Goal: Task Accomplishment & Management: Use online tool/utility

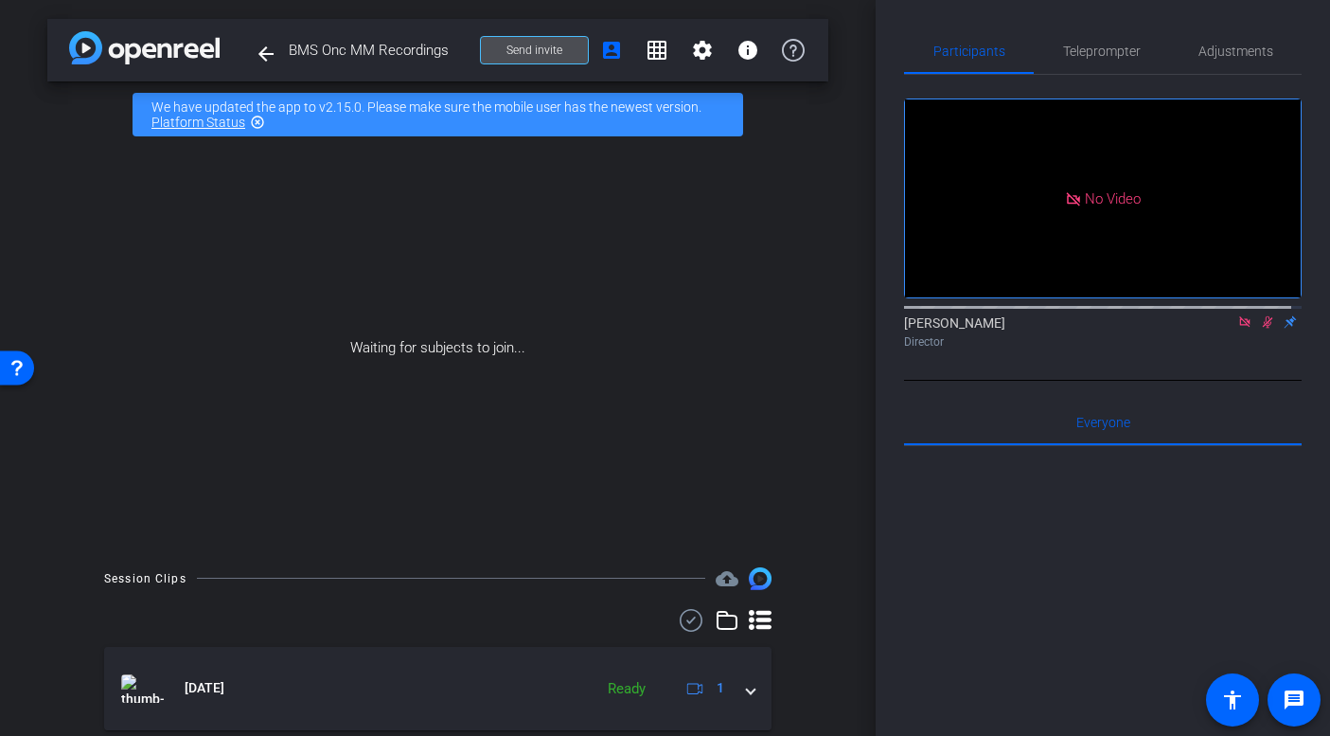
click at [534, 48] on span "Send invite" at bounding box center [534, 50] width 56 height 15
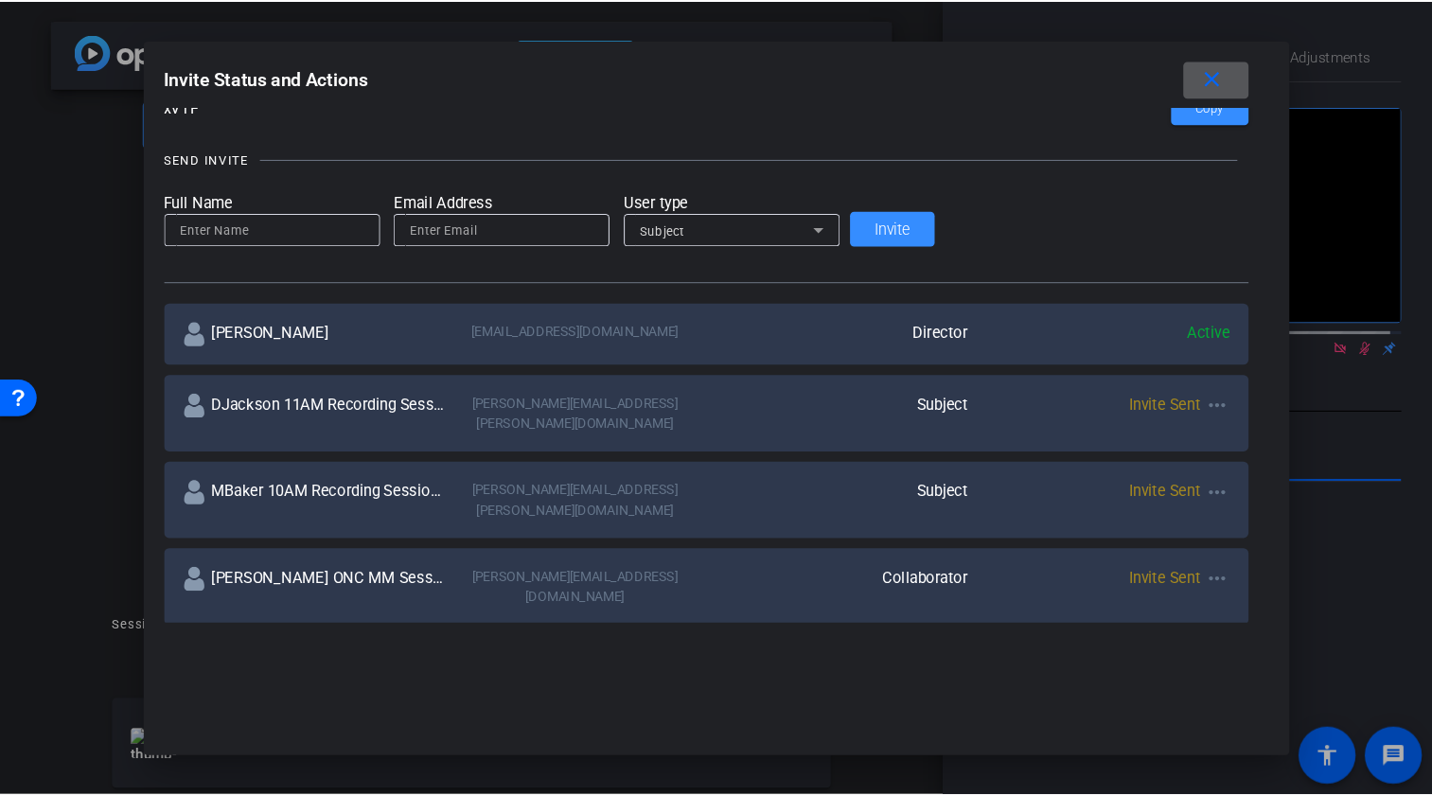
scroll to position [192, 0]
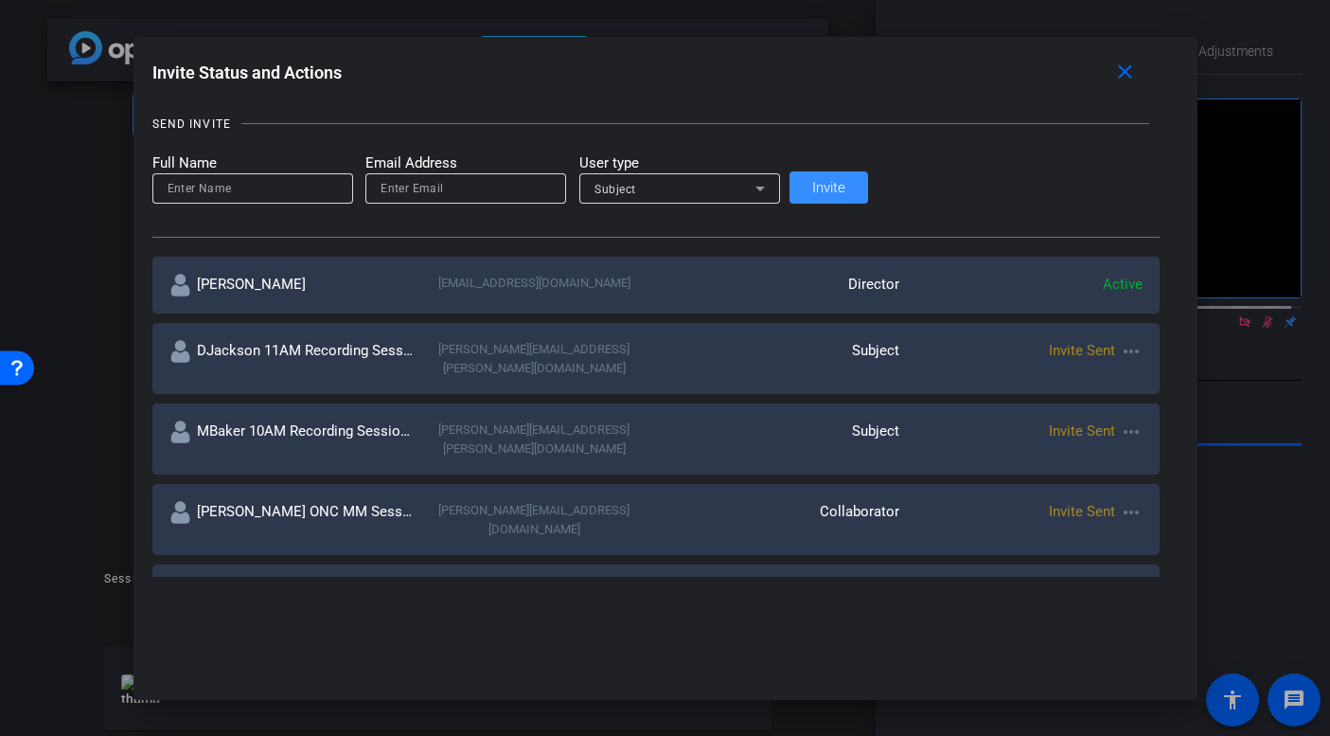
click at [1120, 501] on mat-icon "more_horiz" at bounding box center [1131, 512] width 23 height 23
click at [1030, 535] on span "Re-Send Invite" at bounding box center [1092, 537] width 142 height 23
click at [1260, 341] on div at bounding box center [665, 368] width 1330 height 736
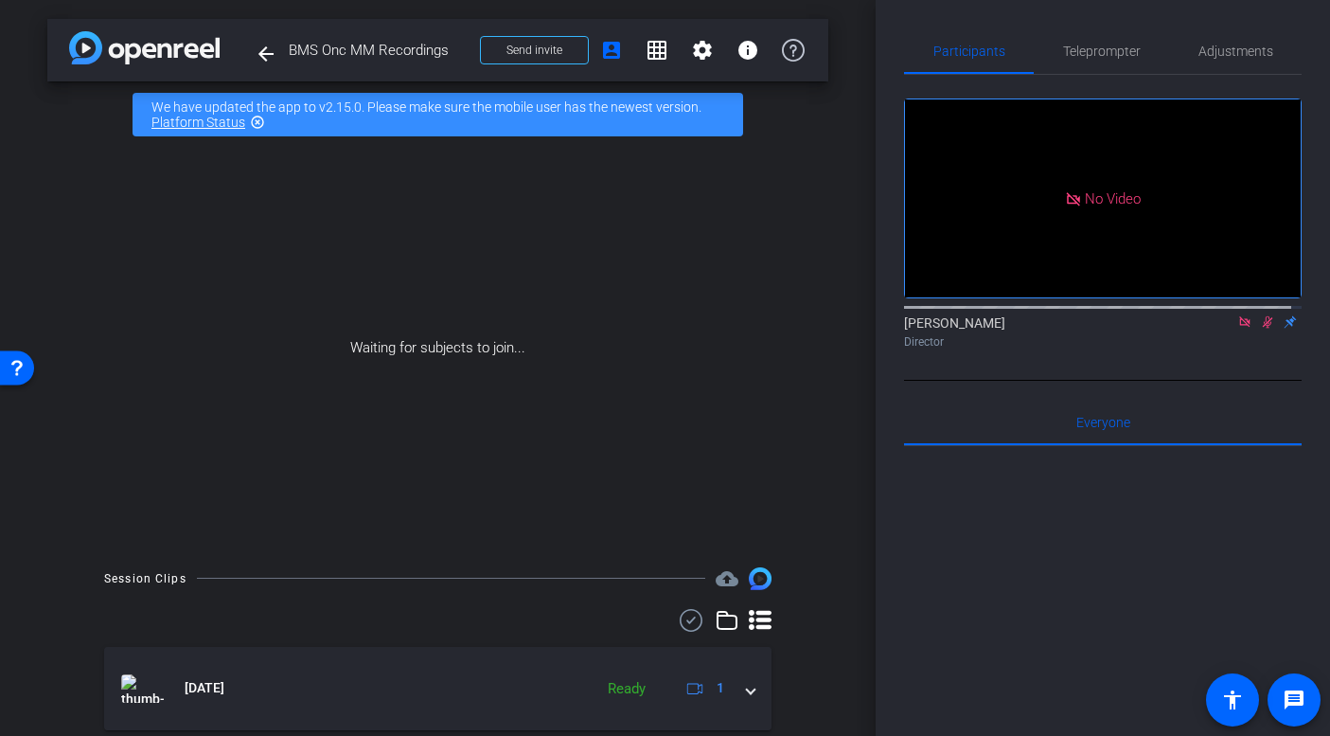
click at [1263, 329] on icon at bounding box center [1268, 322] width 10 height 12
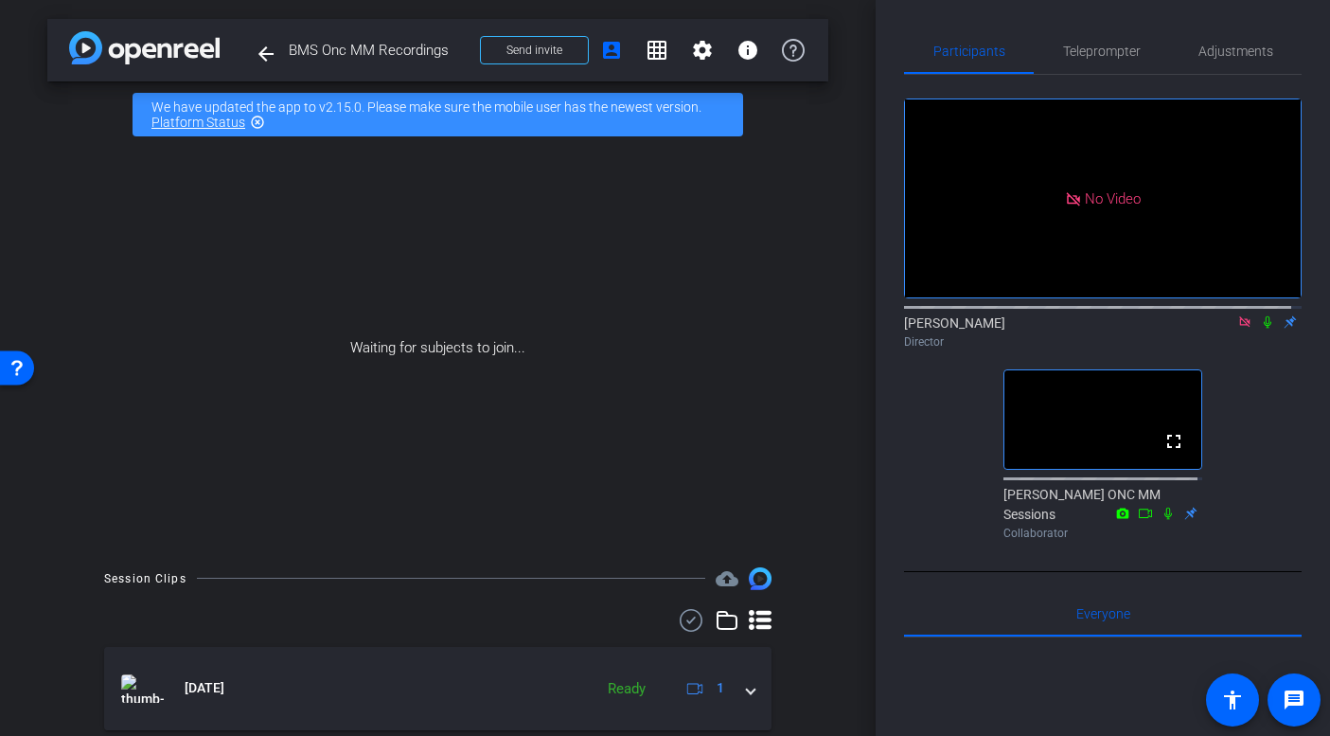
click at [1237, 329] on icon at bounding box center [1244, 321] width 15 height 13
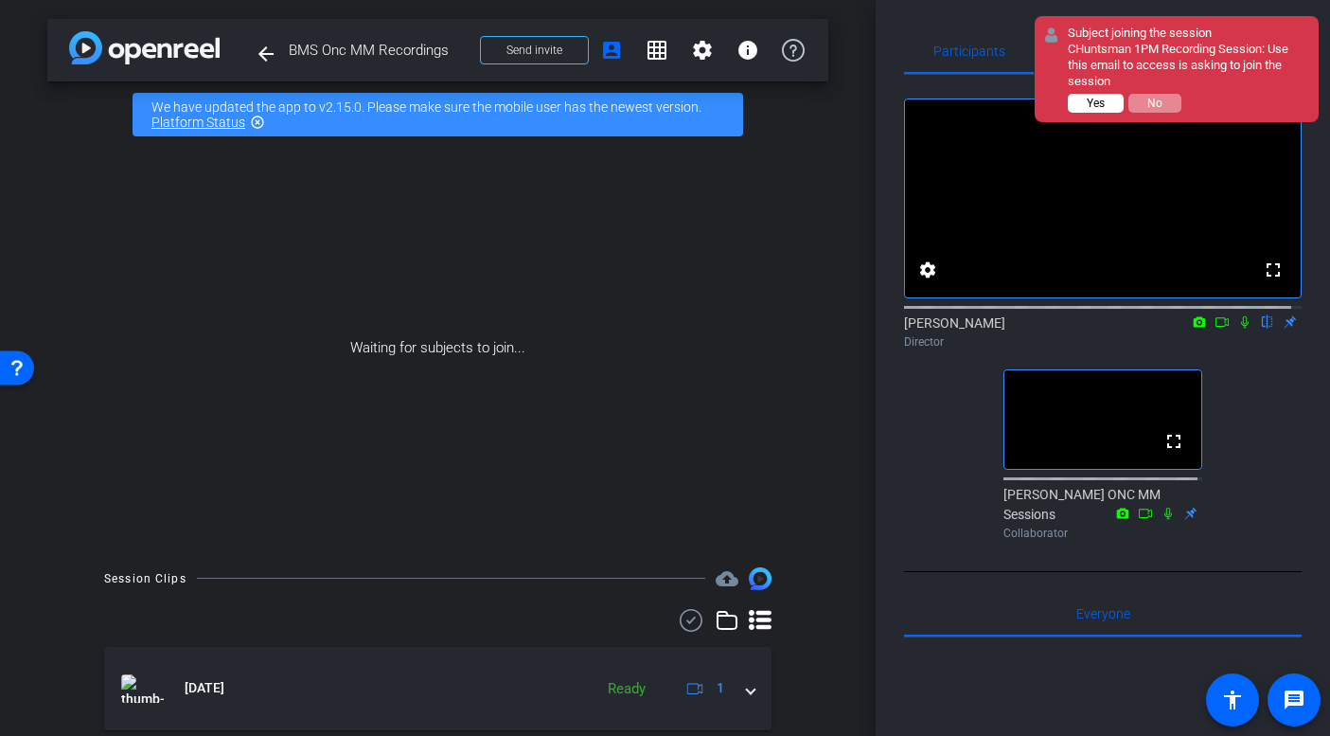
click at [1096, 98] on span "Yes" at bounding box center [1096, 103] width 18 height 13
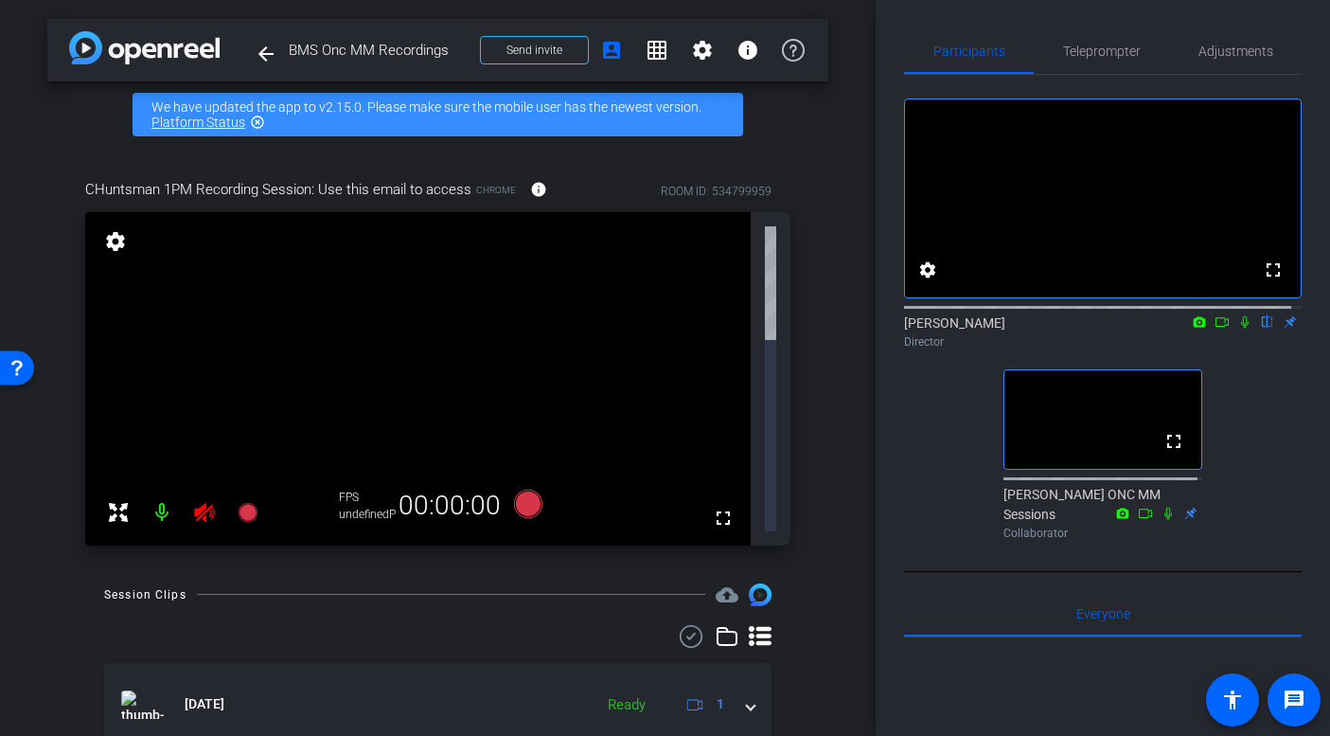
click at [201, 503] on icon at bounding box center [204, 512] width 20 height 19
click at [205, 320] on div "fullscreen settings" at bounding box center [437, 378] width 705 height 333
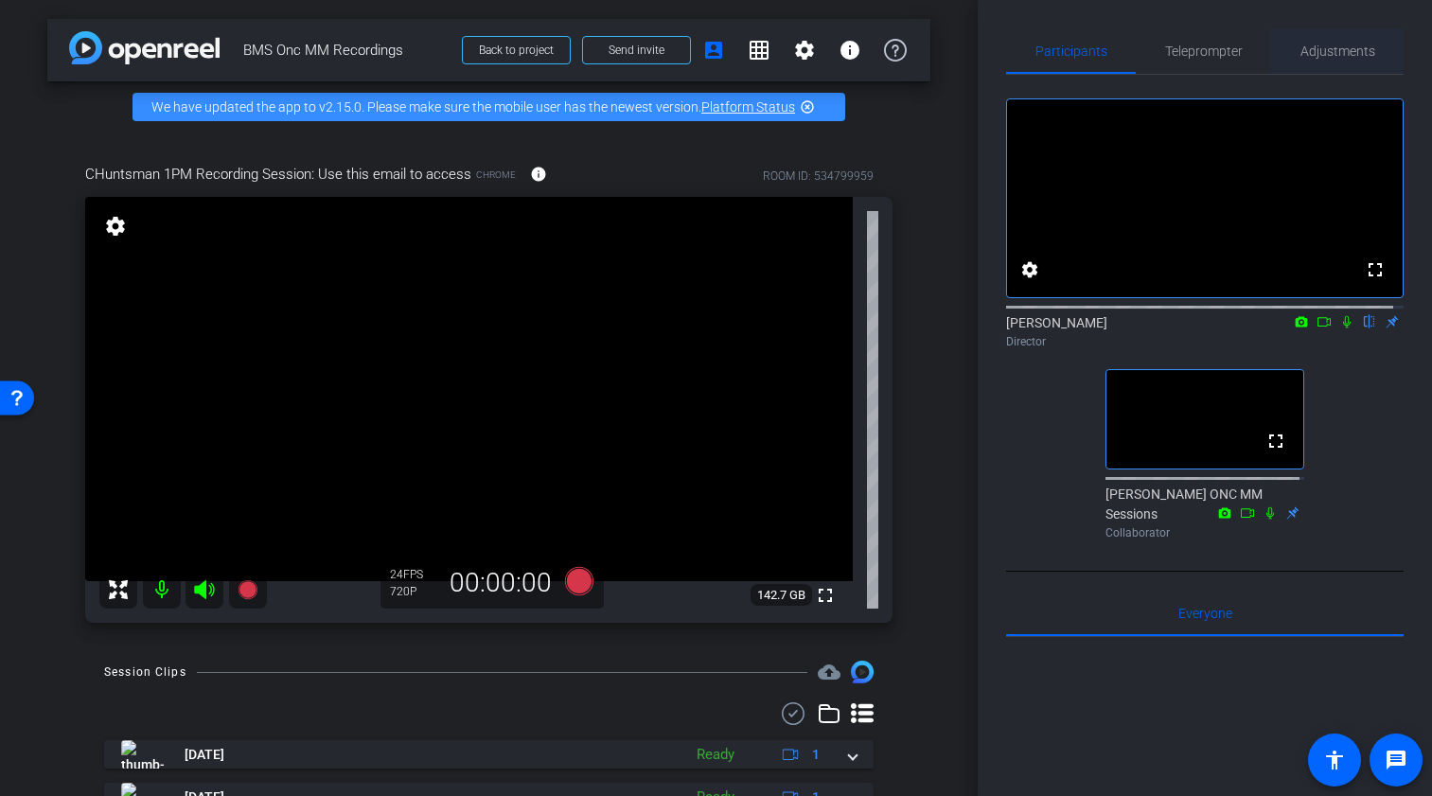
click at [1329, 51] on span "Adjustments" at bounding box center [1338, 50] width 75 height 13
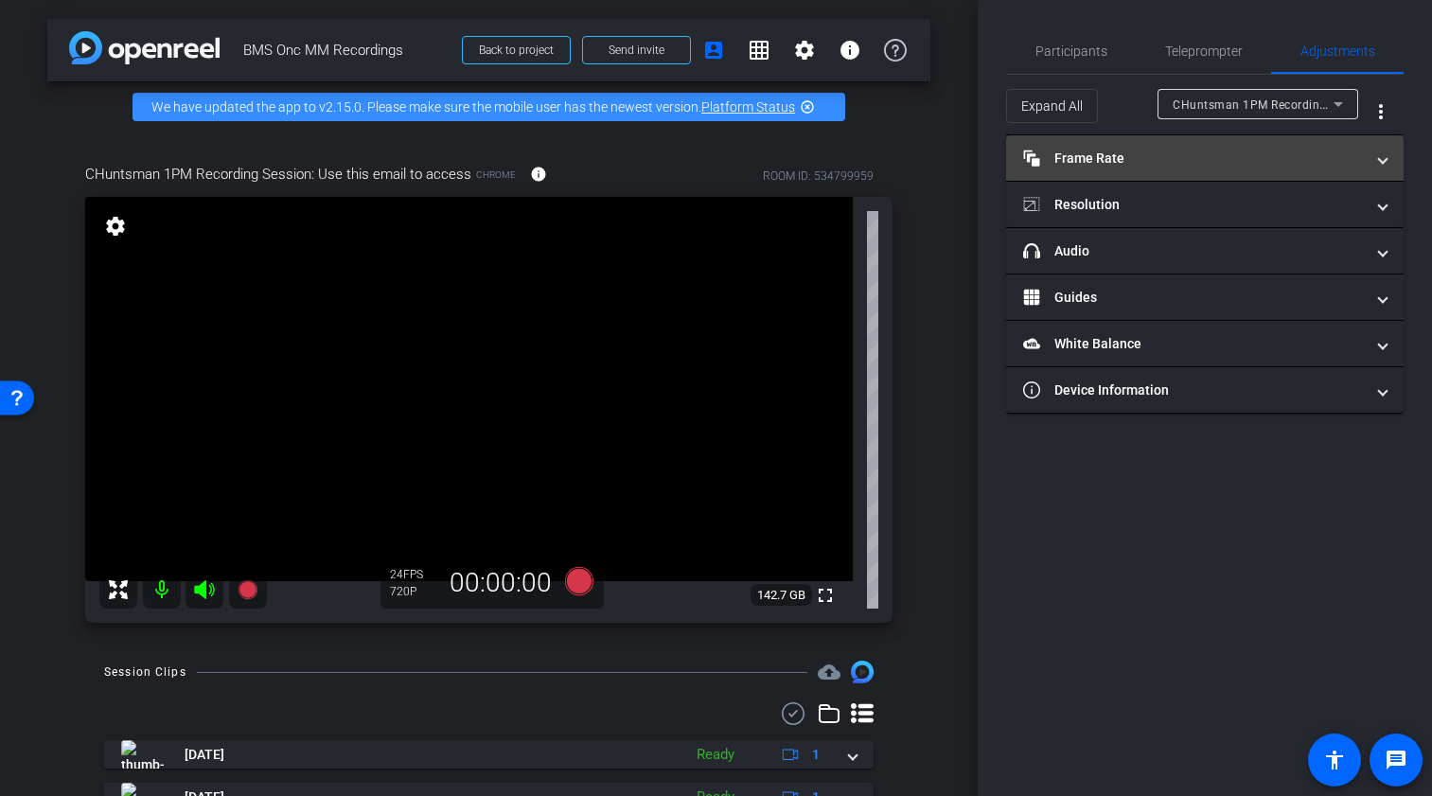
click at [1329, 159] on span at bounding box center [1383, 159] width 8 height 20
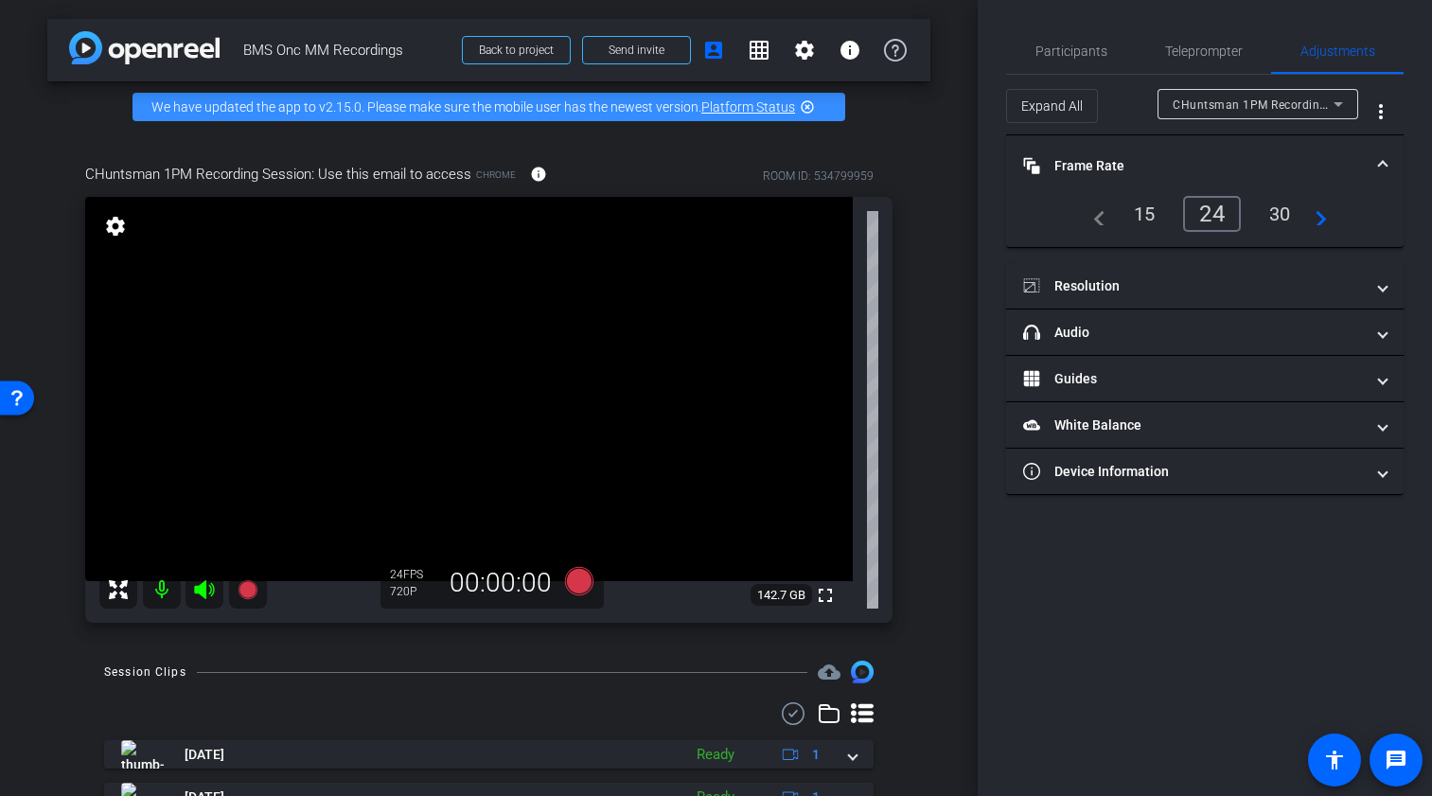
click at [1269, 214] on div "30" at bounding box center [1280, 214] width 50 height 32
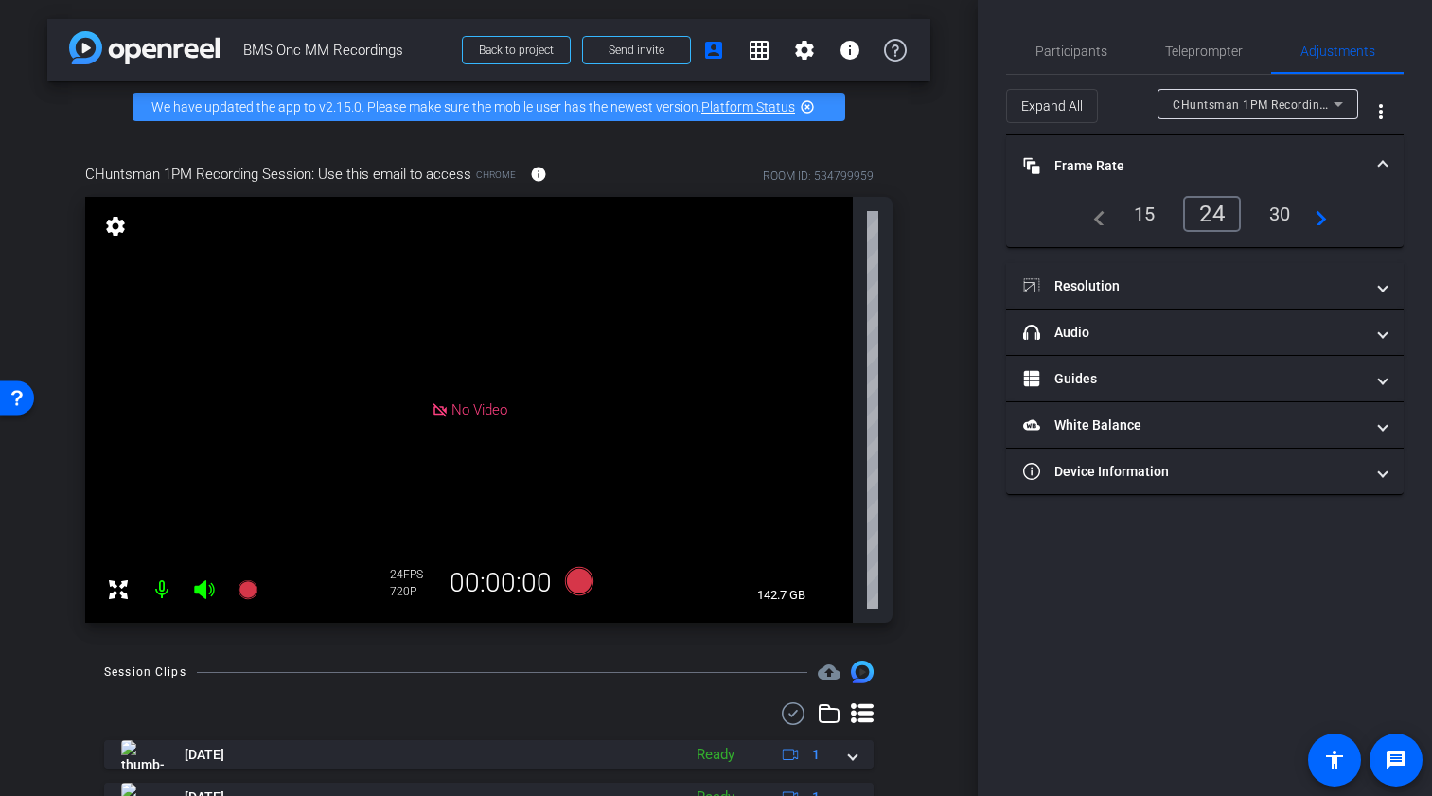
click at [1287, 212] on div "30" at bounding box center [1280, 214] width 50 height 32
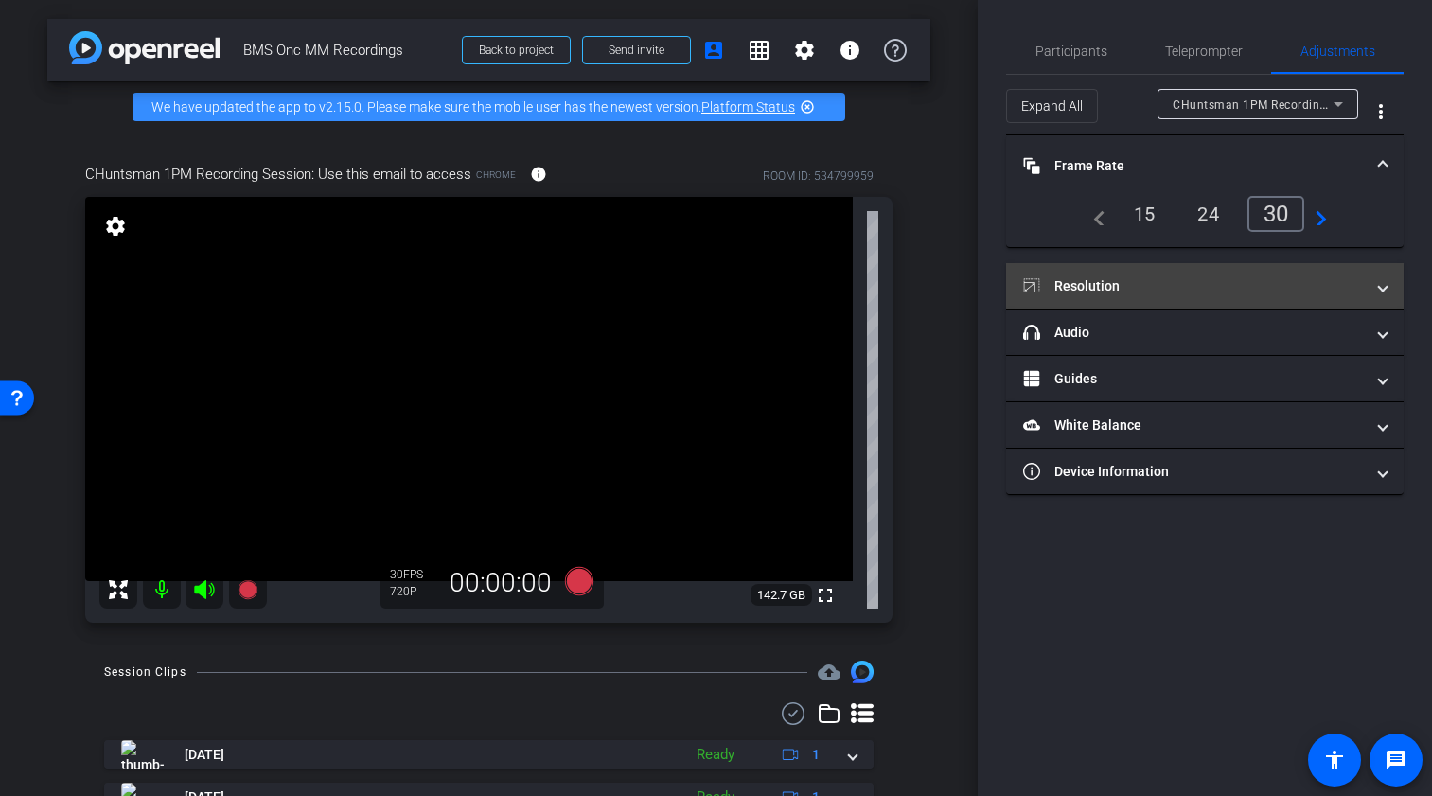
click at [1329, 292] on span at bounding box center [1383, 286] width 8 height 20
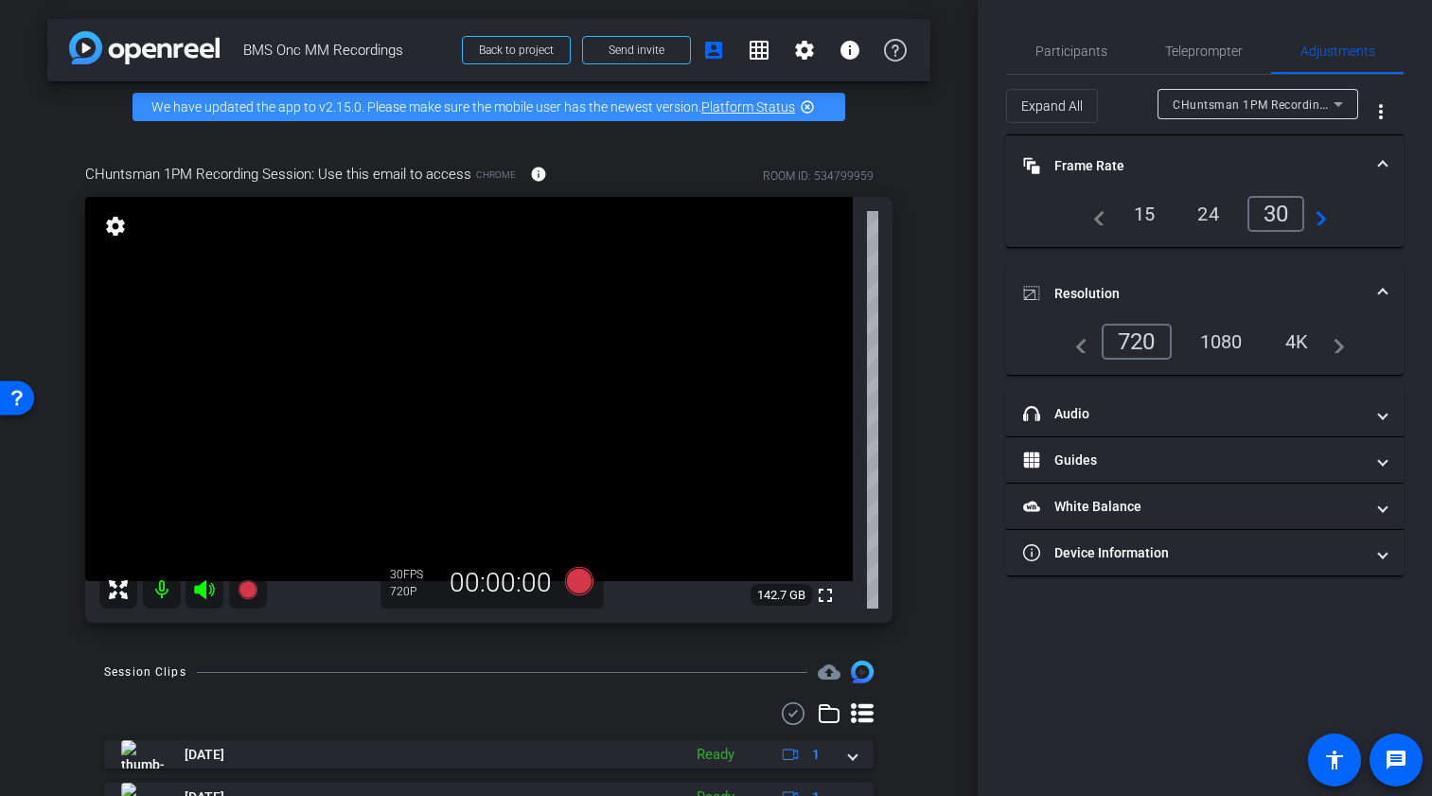
click at [1296, 339] on div "4K" at bounding box center [1297, 342] width 52 height 32
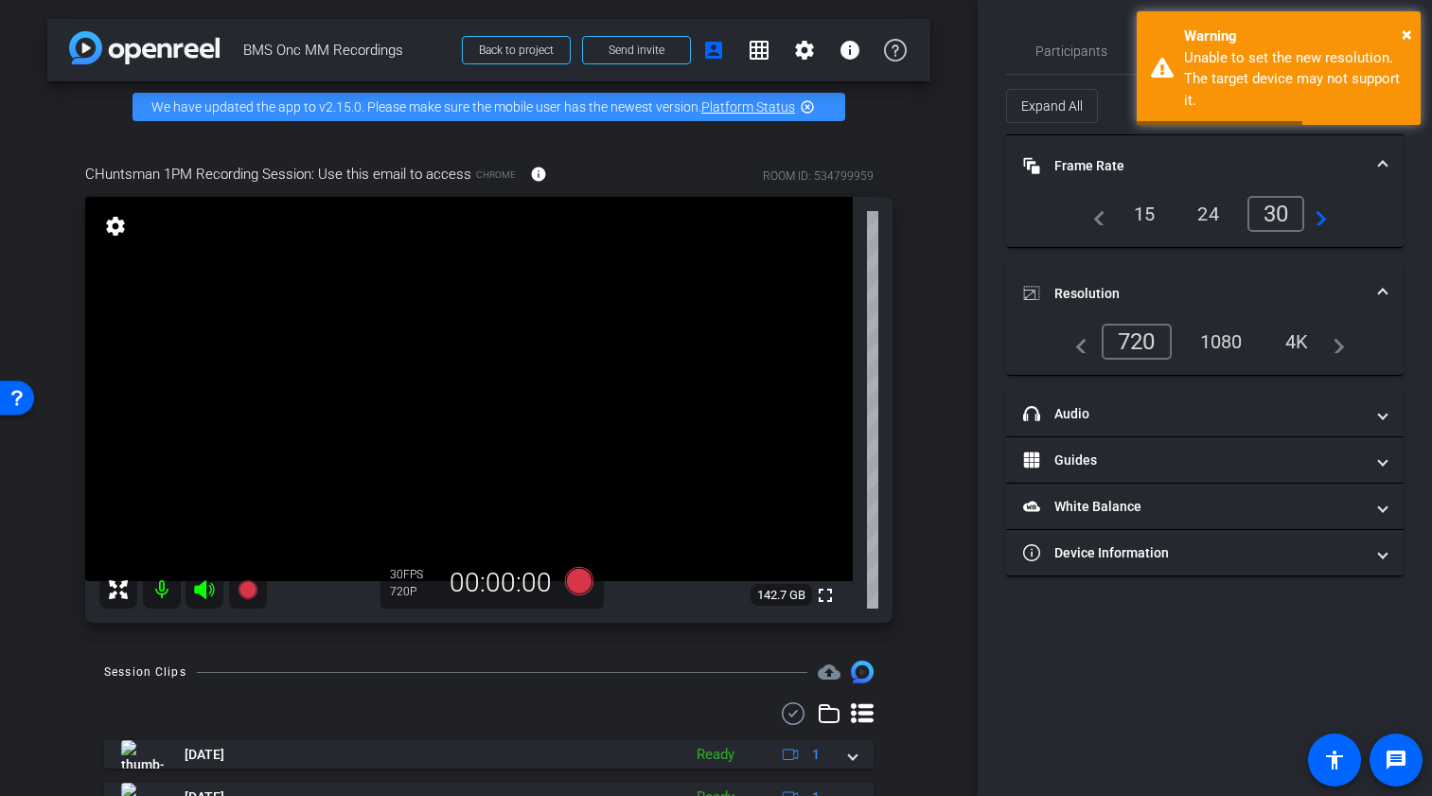
click at [1226, 341] on div "1080" at bounding box center [1221, 342] width 71 height 32
click at [903, 162] on div "CHuntsman 1PM Recording Session: Use this email to access Chrome info ROOM ID: …" at bounding box center [488, 387] width 883 height 509
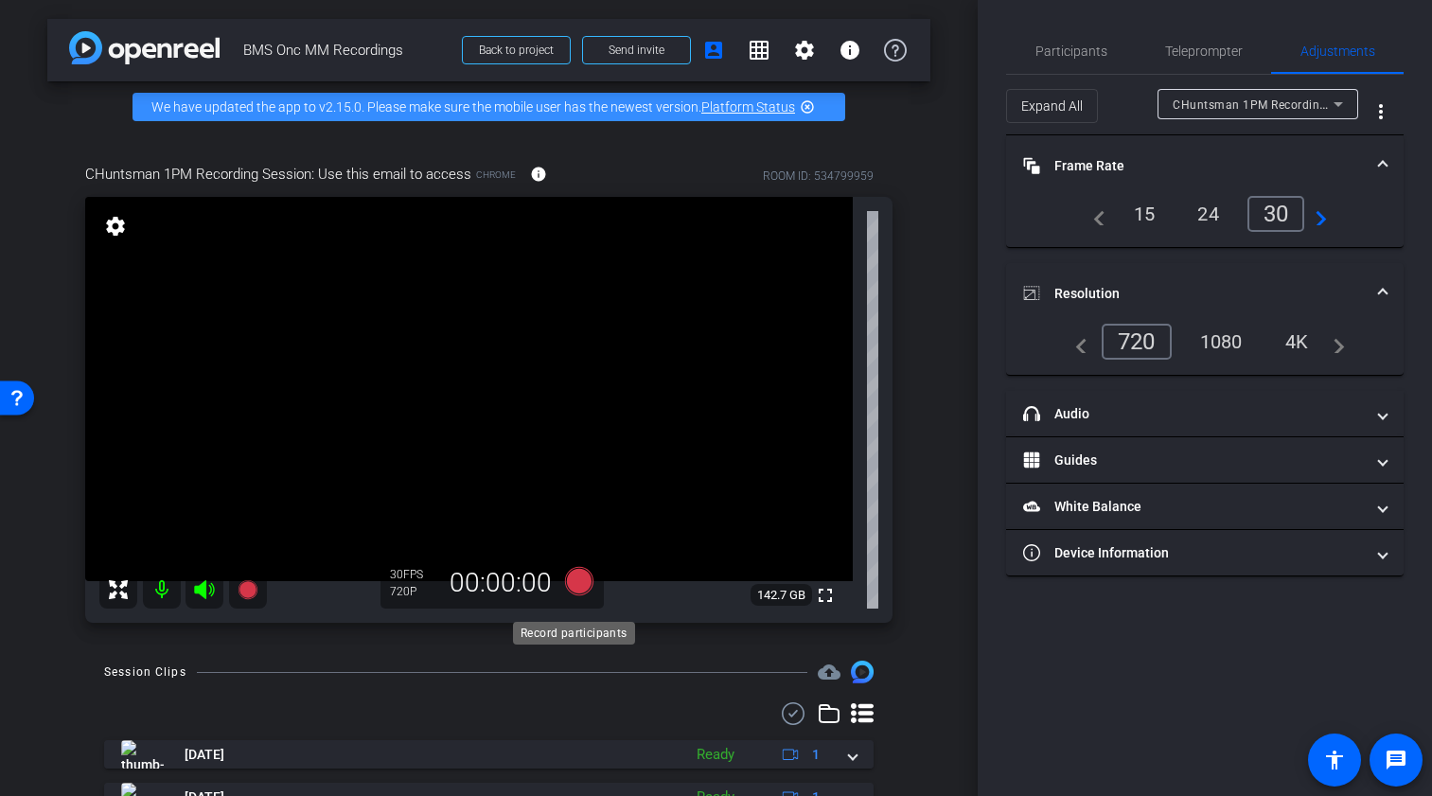
click at [574, 591] on icon at bounding box center [578, 581] width 28 height 28
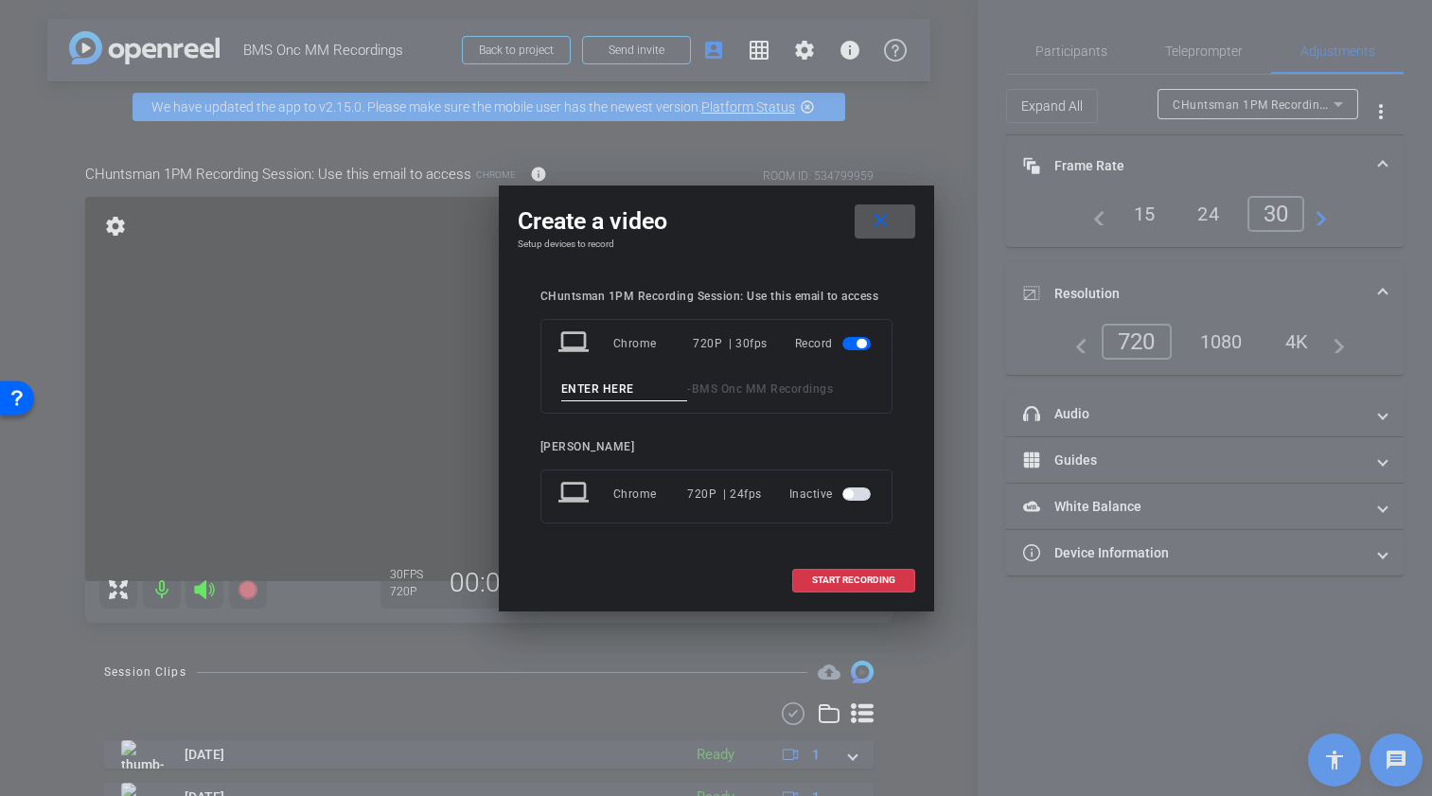
click at [590, 393] on input at bounding box center [624, 390] width 127 height 24
type input "[PERSON_NAME] Test"
click at [806, 578] on span at bounding box center [853, 580] width 121 height 45
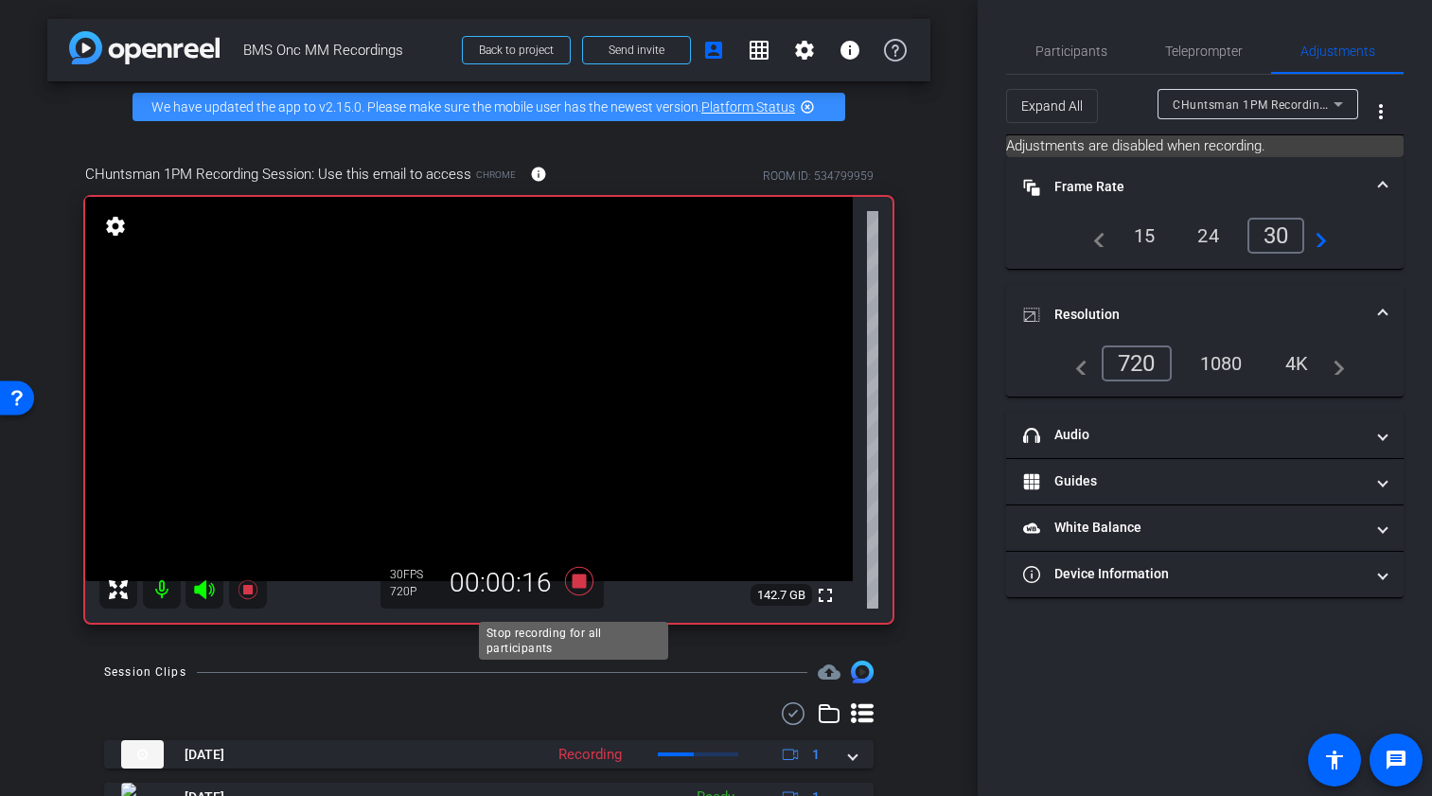
click at [577, 592] on icon at bounding box center [578, 581] width 28 height 28
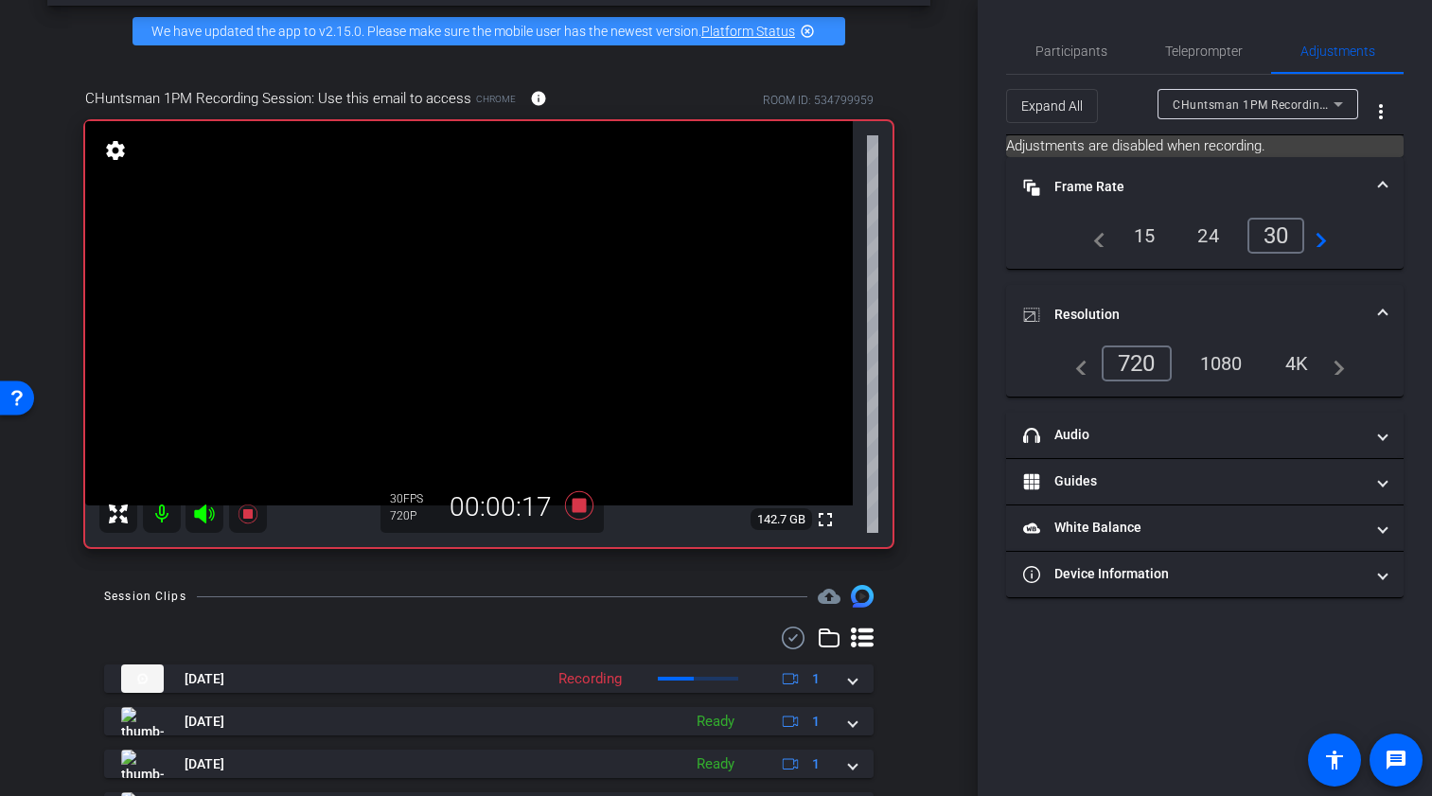
scroll to position [168, 0]
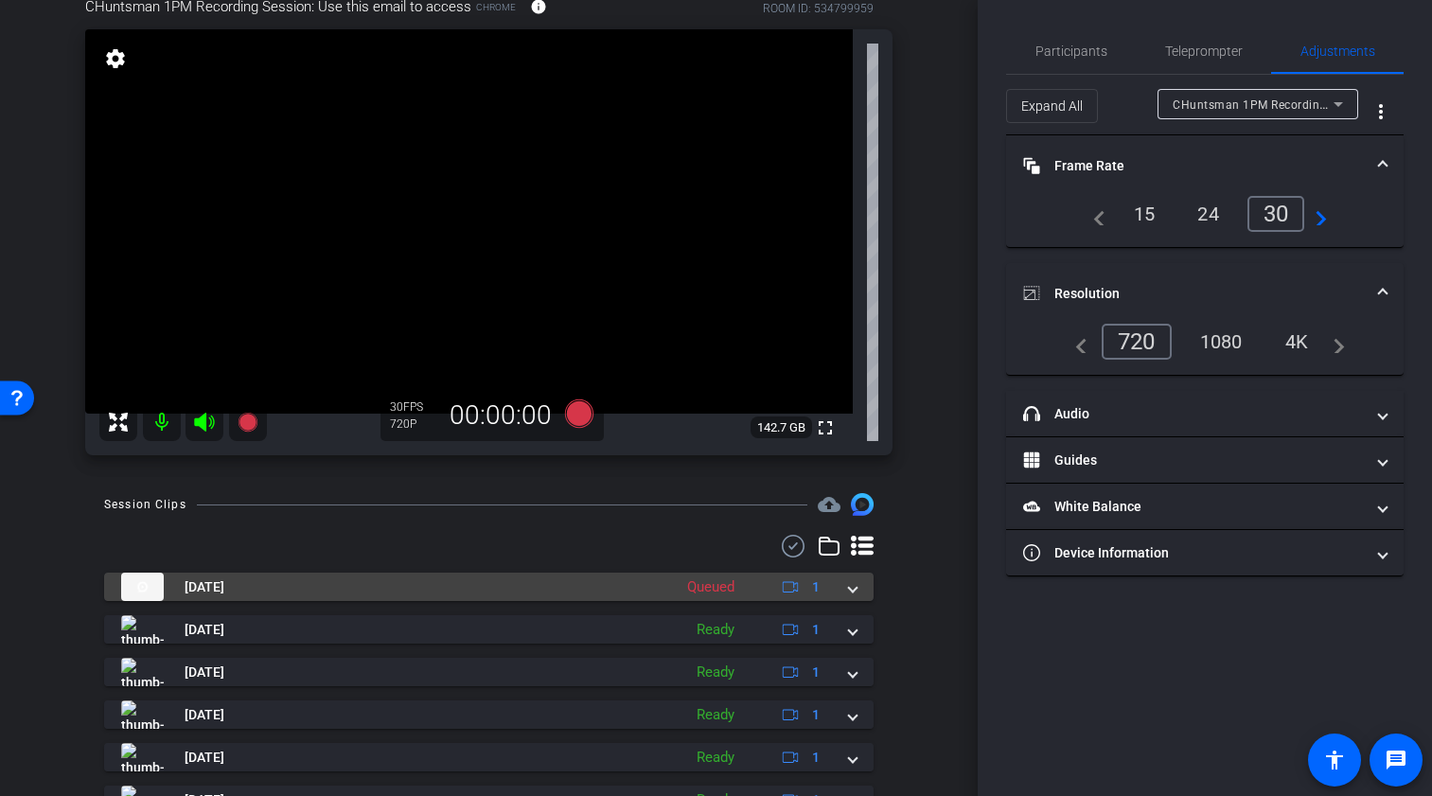
click at [837, 601] on div "[DATE] Queued 1" at bounding box center [485, 587] width 728 height 28
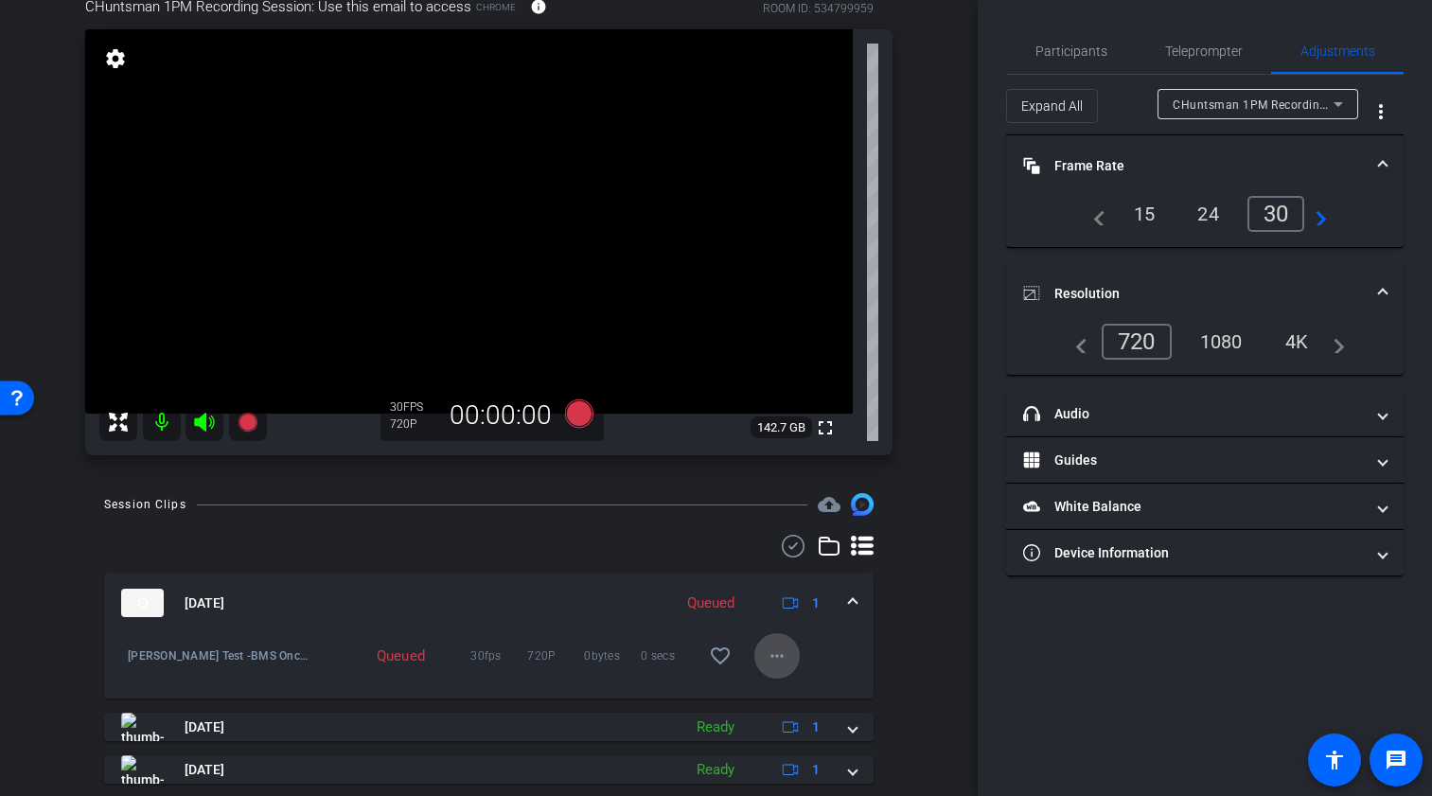
click at [767, 667] on mat-icon "more_horiz" at bounding box center [777, 656] width 23 height 23
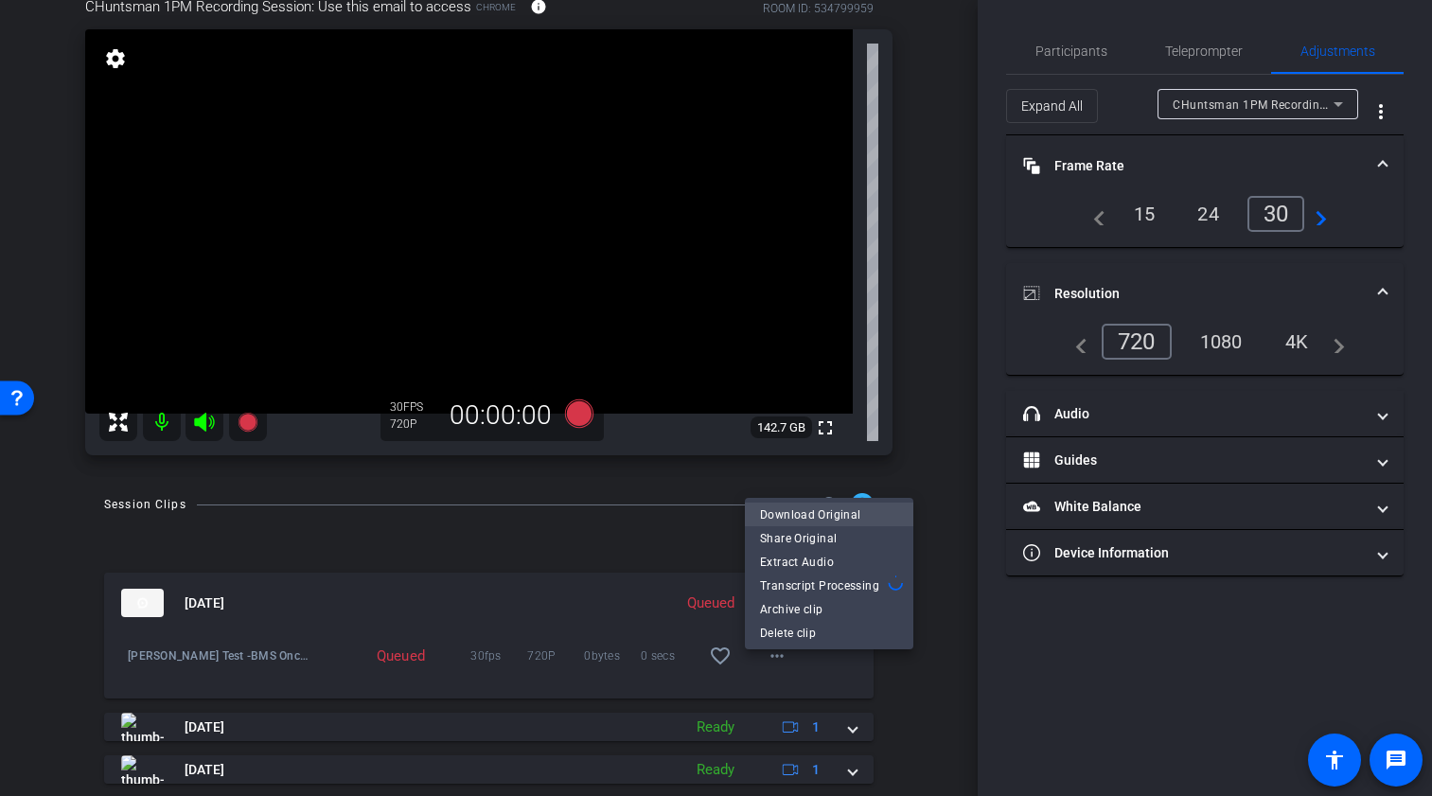
click at [800, 506] on span "Download Original" at bounding box center [829, 514] width 138 height 23
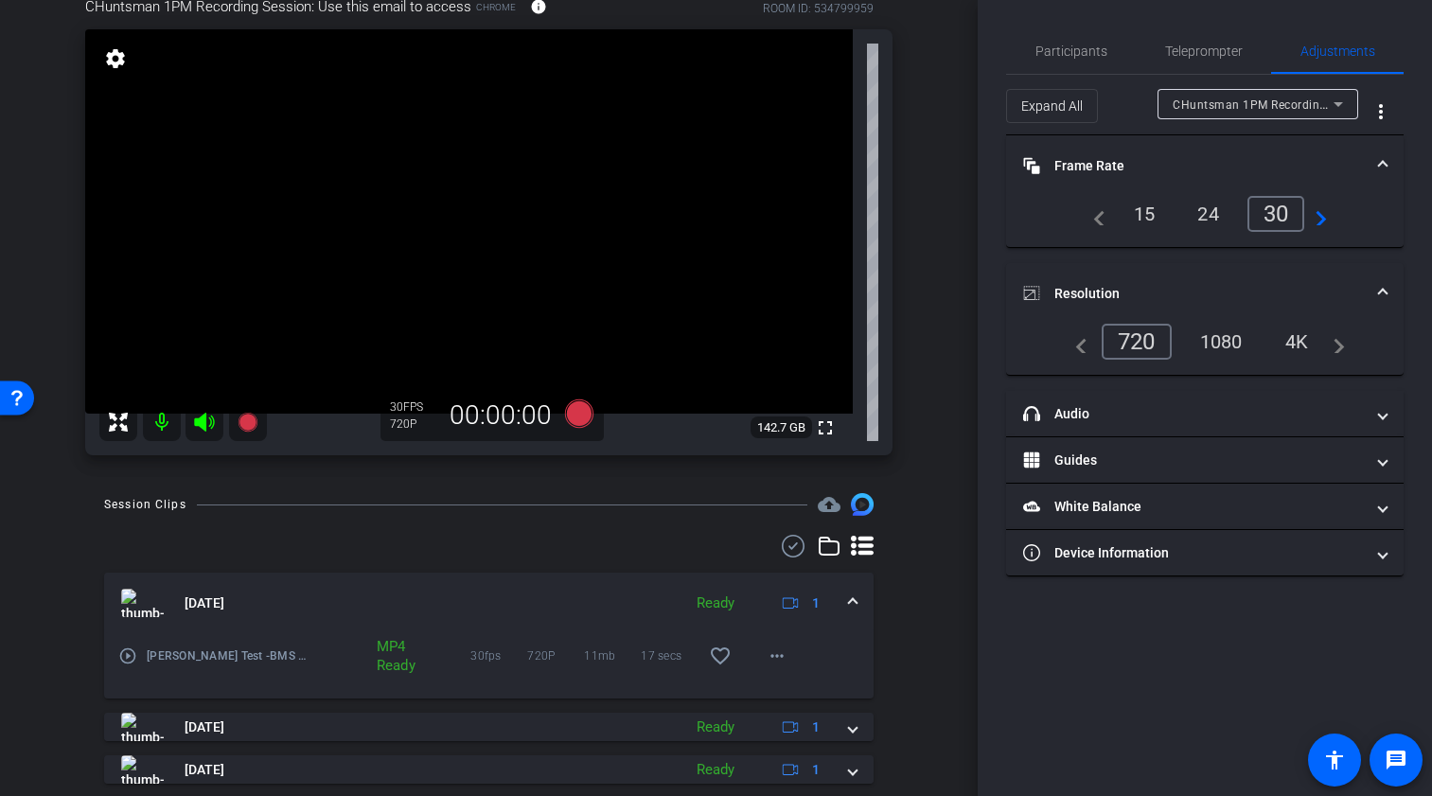
click at [1030, 14] on div "Participants Teleprompter Adjustments settings [PERSON_NAME] flip Director [PER…" at bounding box center [1205, 398] width 454 height 796
click at [1081, 50] on span "Participants" at bounding box center [1072, 50] width 72 height 13
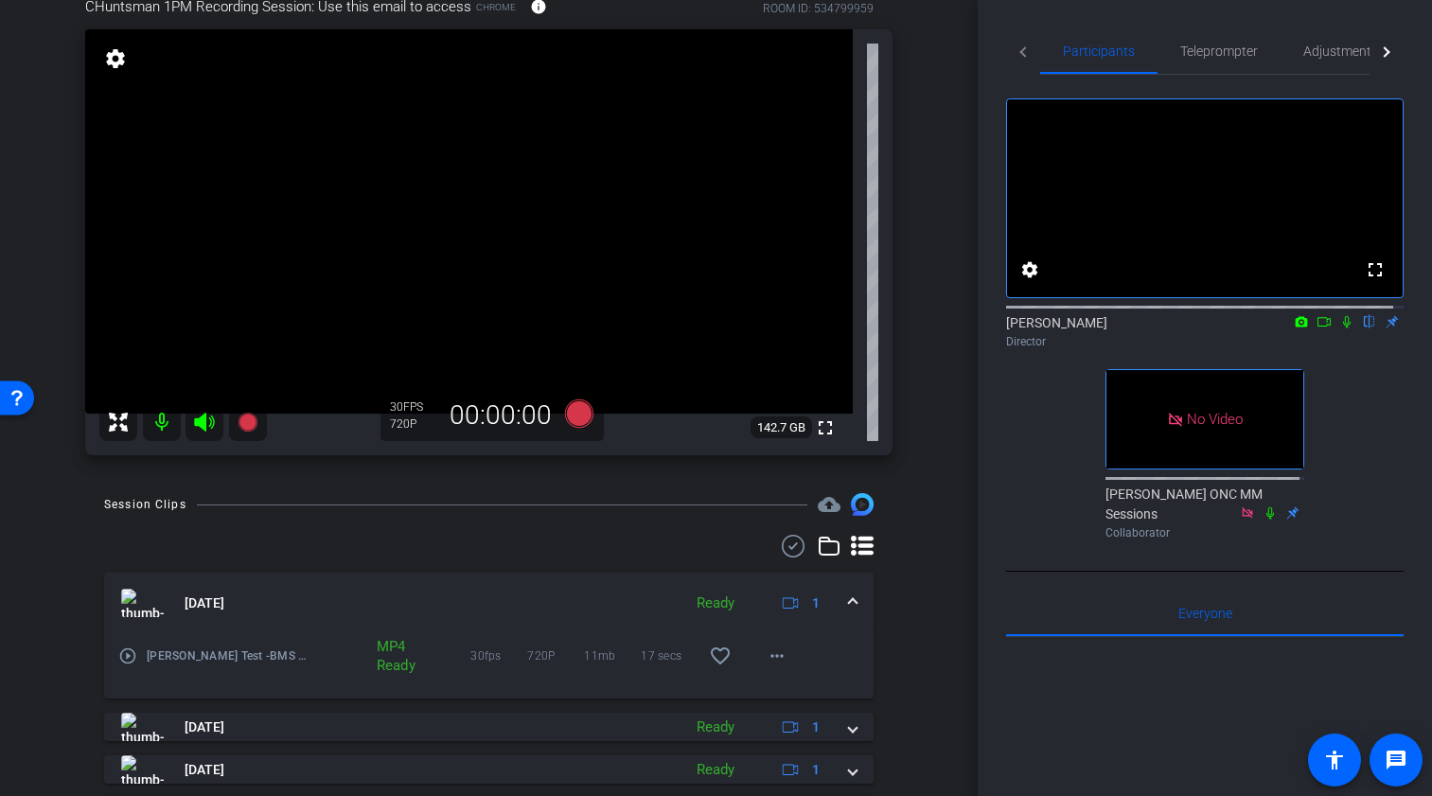
click at [1323, 330] on mat-icon at bounding box center [1324, 321] width 23 height 17
click at [573, 428] on icon at bounding box center [578, 414] width 28 height 28
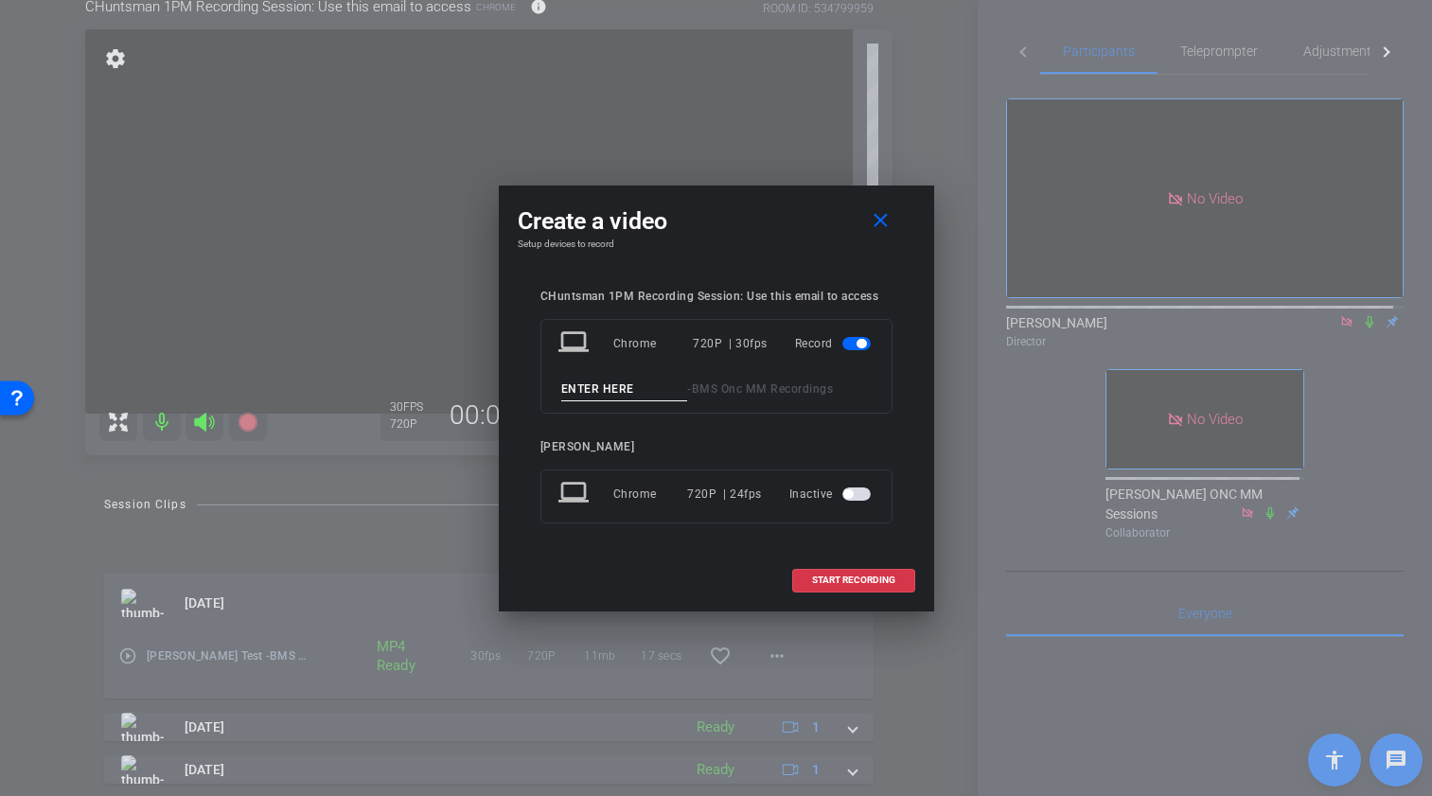
click at [582, 386] on input at bounding box center [624, 390] width 127 height 24
type input "Cnadice Take 1"
click at [879, 576] on span "START RECORDING" at bounding box center [853, 580] width 83 height 9
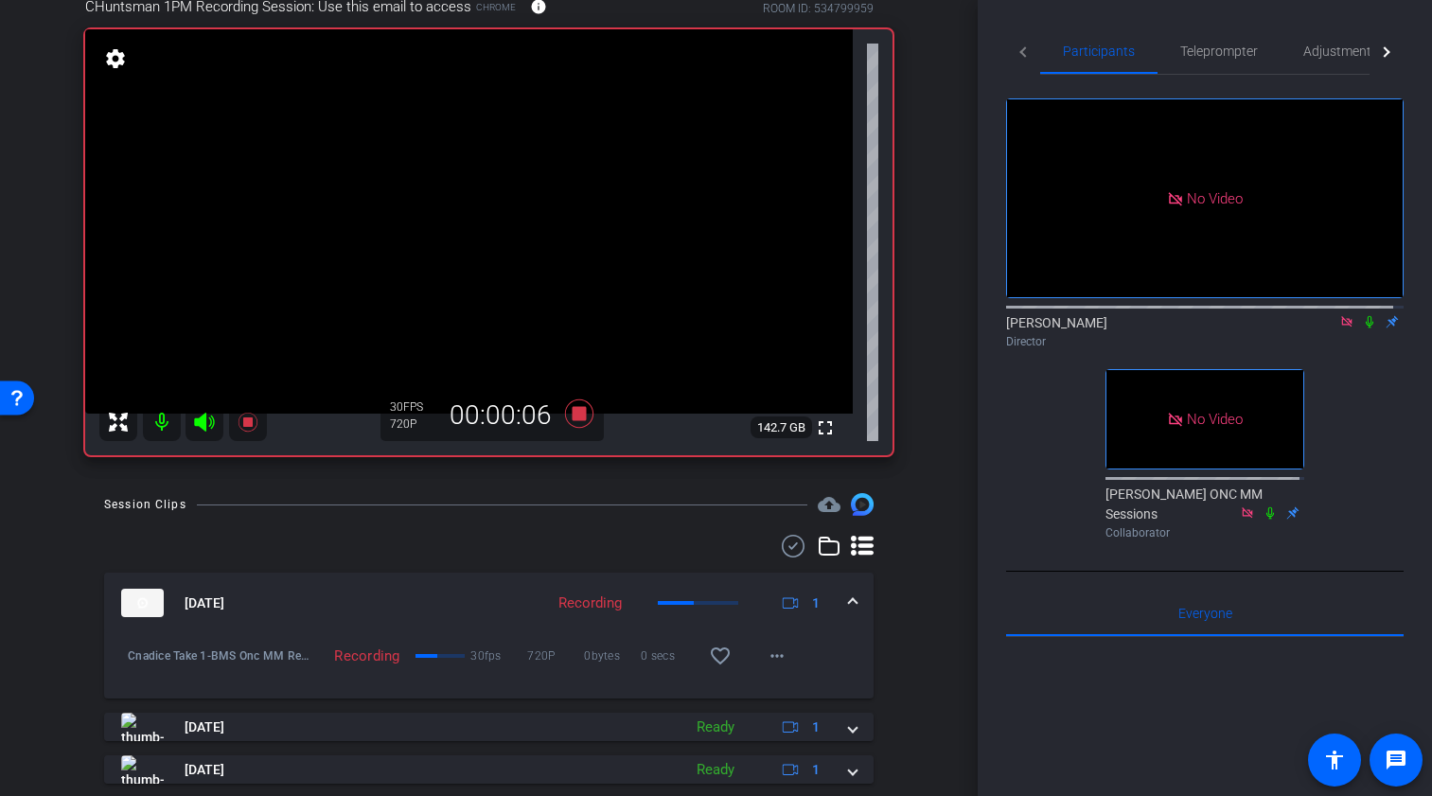
click at [1329, 329] on icon at bounding box center [1370, 322] width 8 height 12
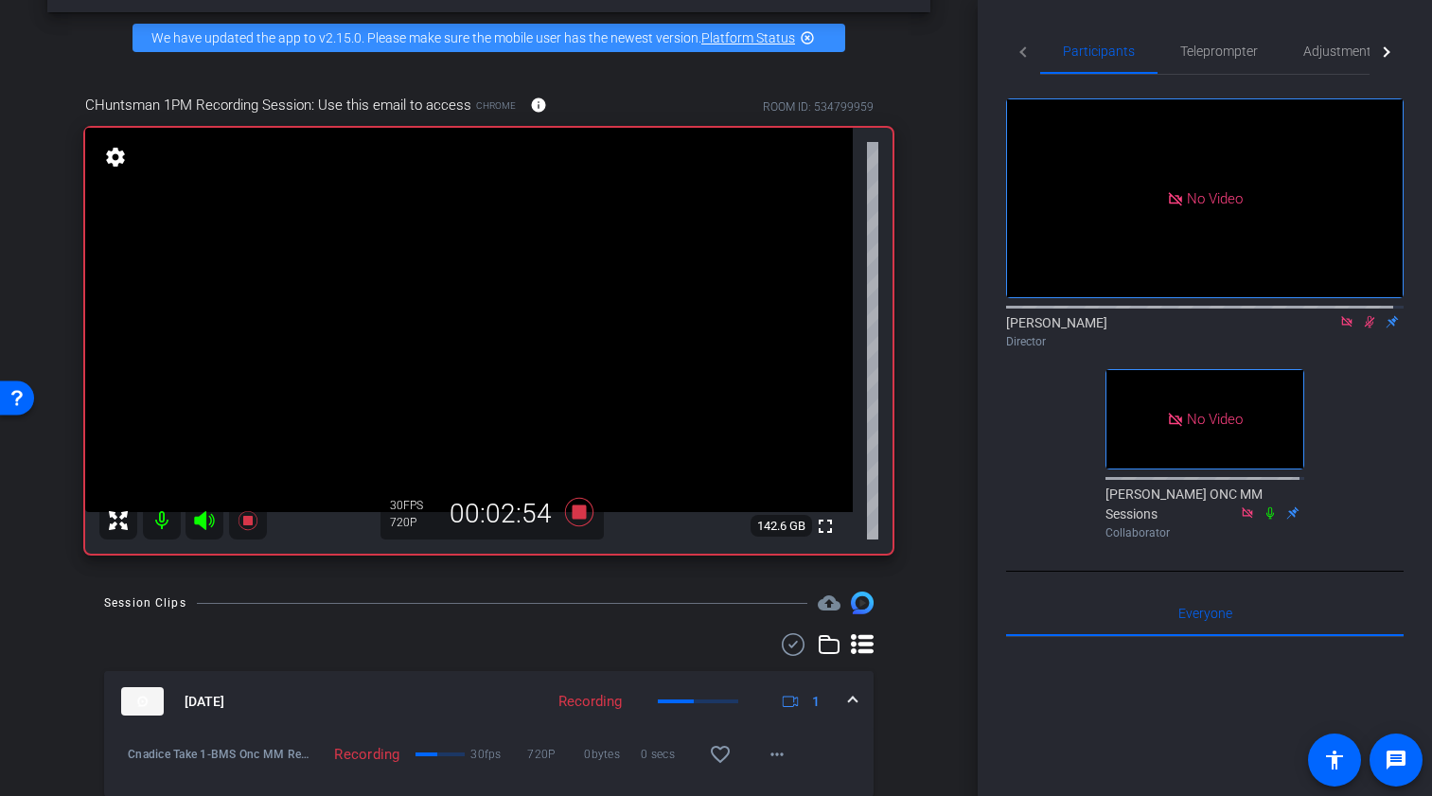
scroll to position [137, 0]
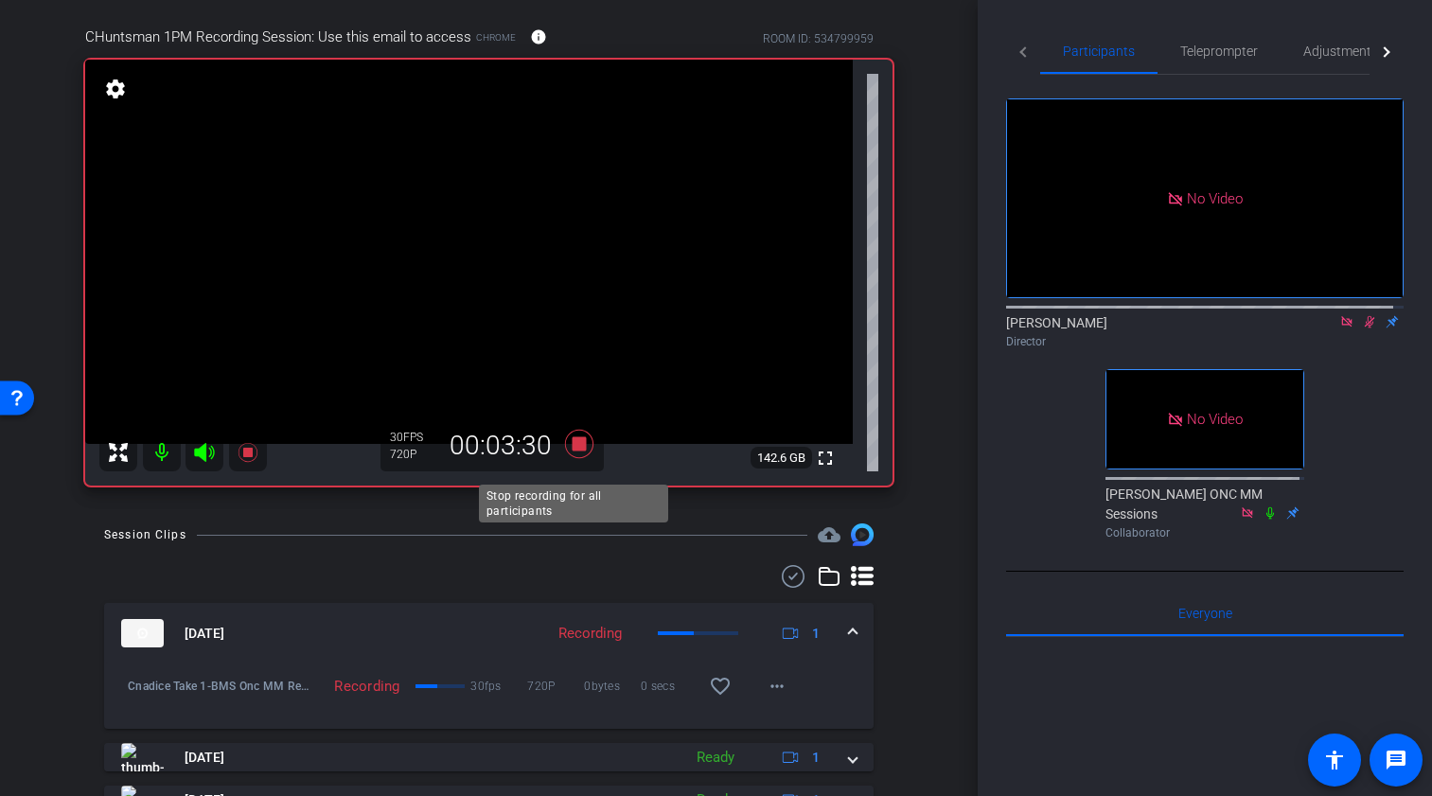
click at [576, 457] on icon at bounding box center [578, 444] width 28 height 28
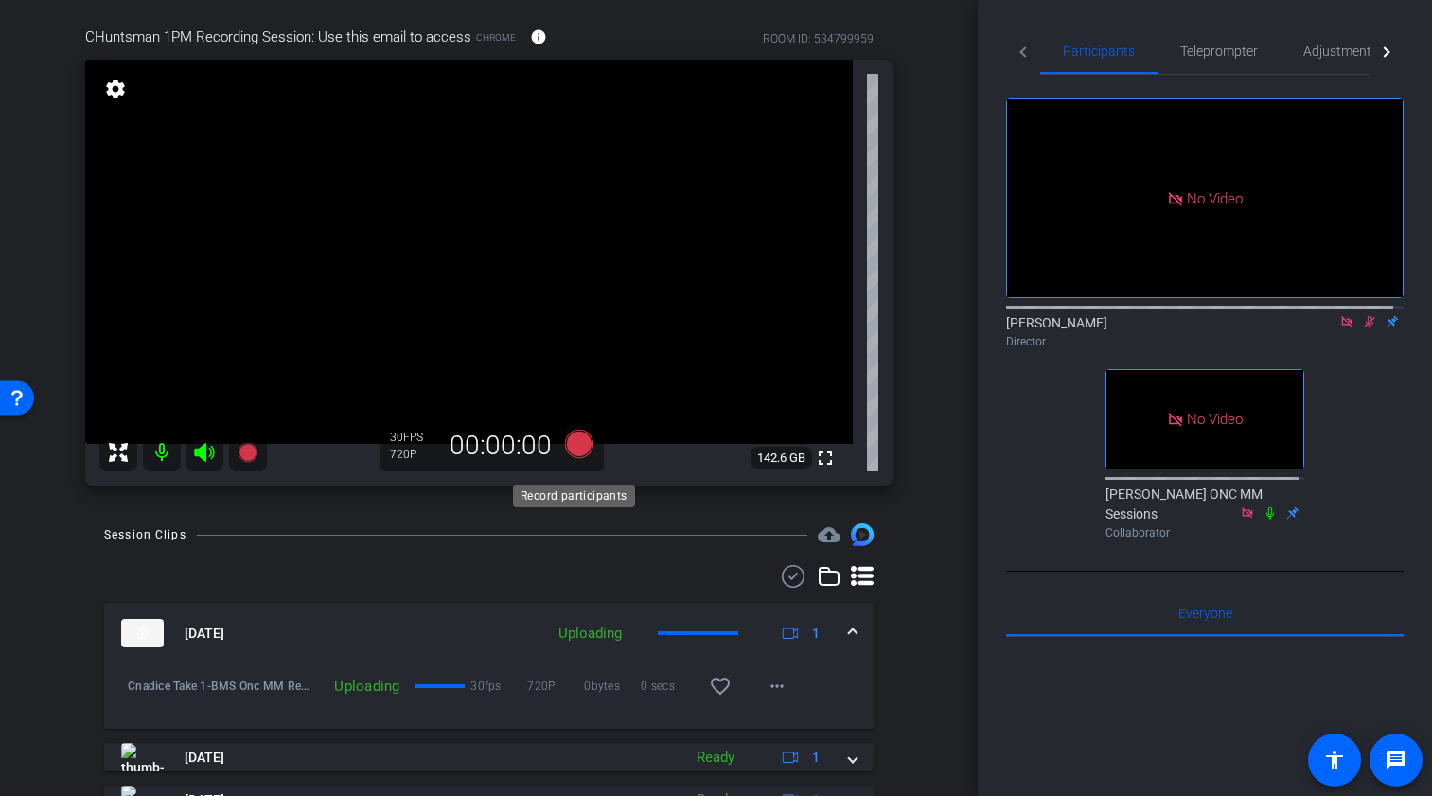
click at [577, 454] on icon at bounding box center [578, 444] width 28 height 28
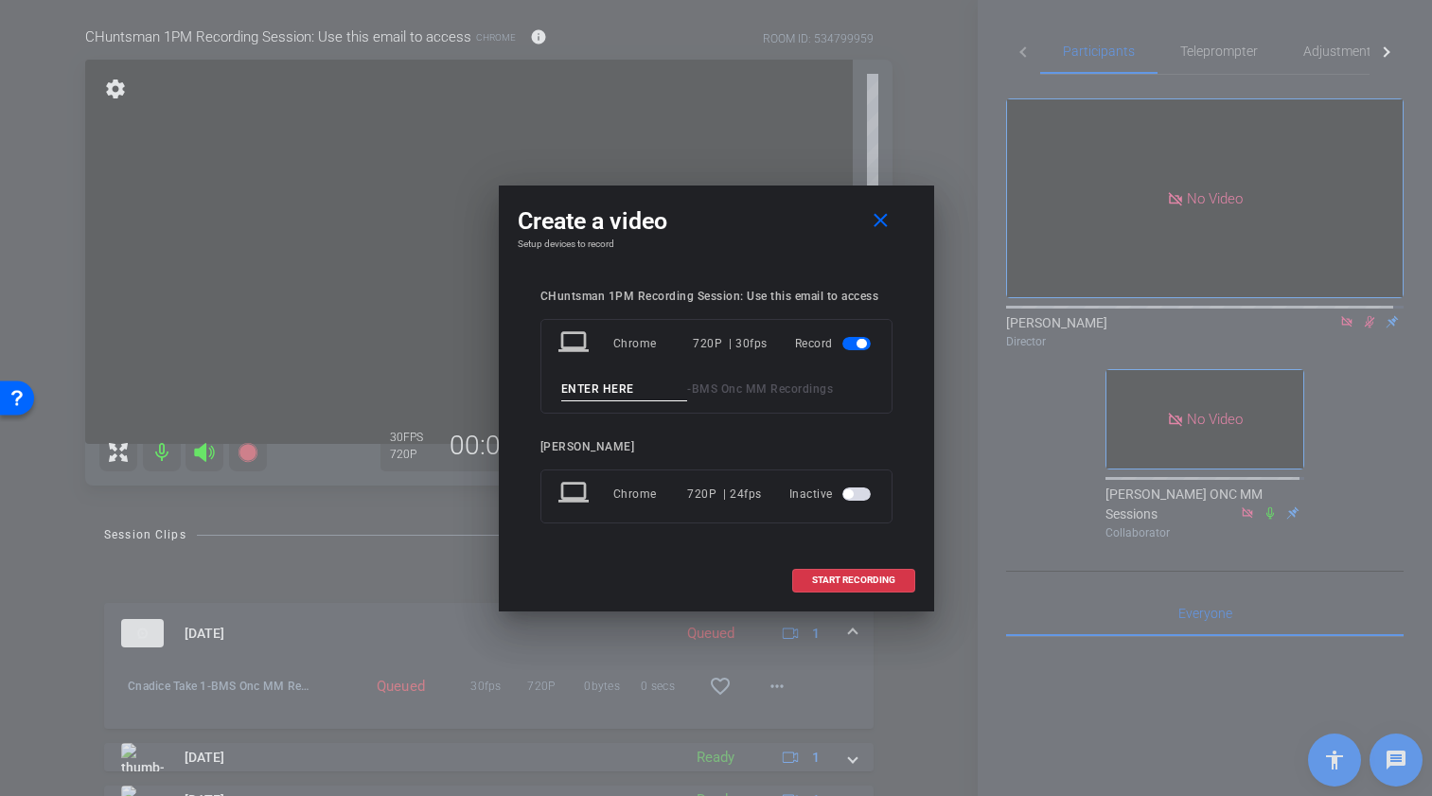
click at [602, 388] on input at bounding box center [624, 390] width 127 height 24
type input "Cand ice take 2"
click at [855, 577] on span "START RECORDING" at bounding box center [853, 580] width 83 height 9
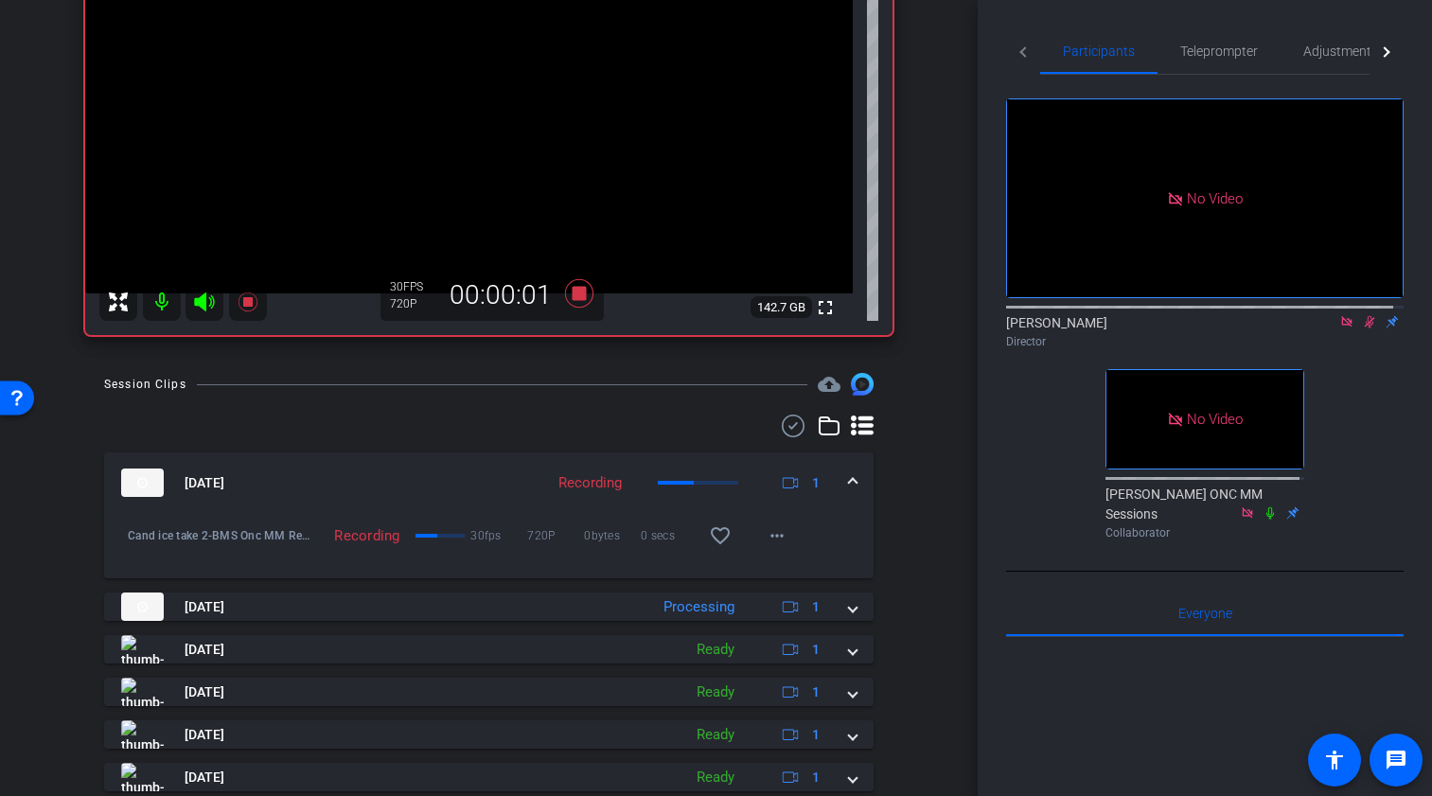
scroll to position [388, 0]
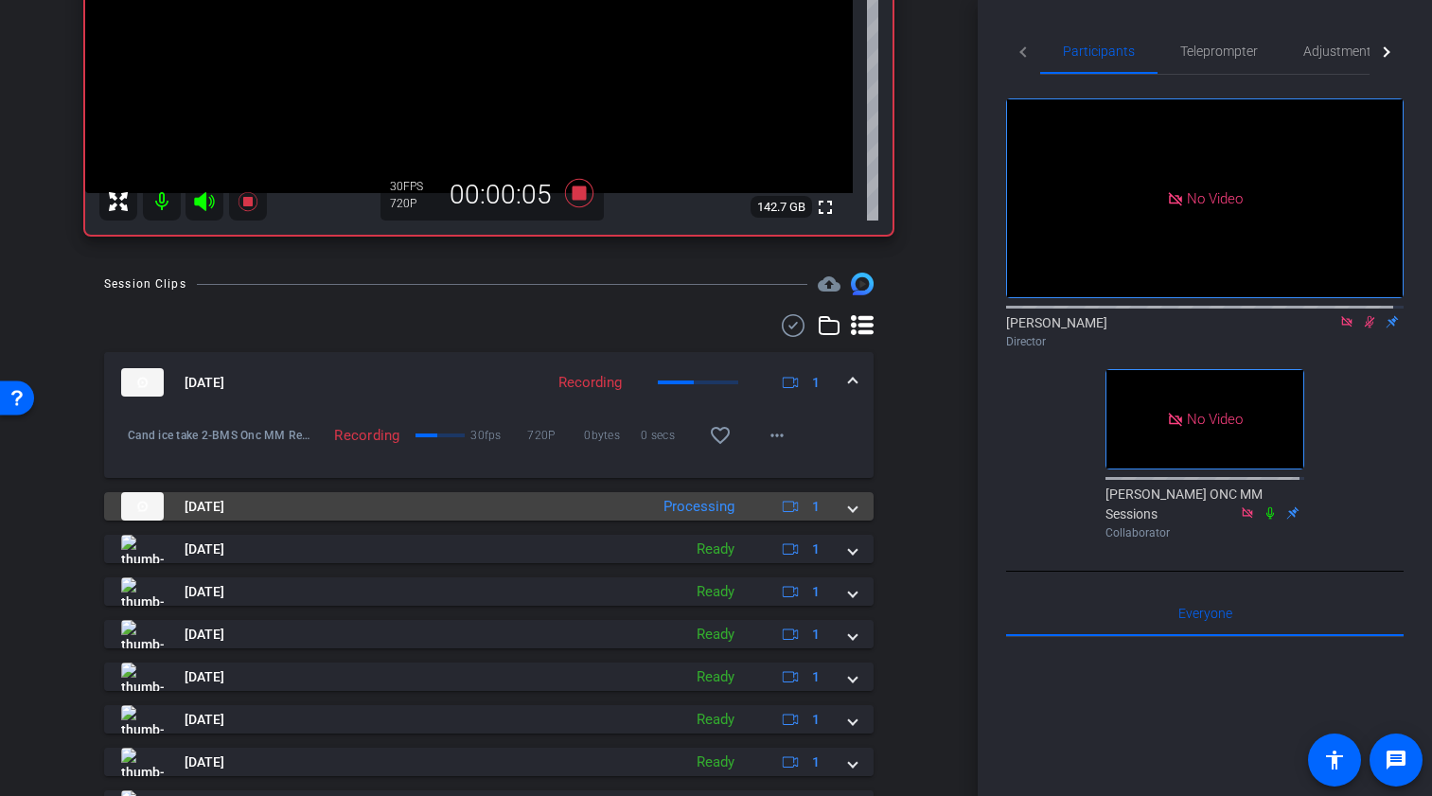
click at [849, 517] on span at bounding box center [853, 507] width 8 height 20
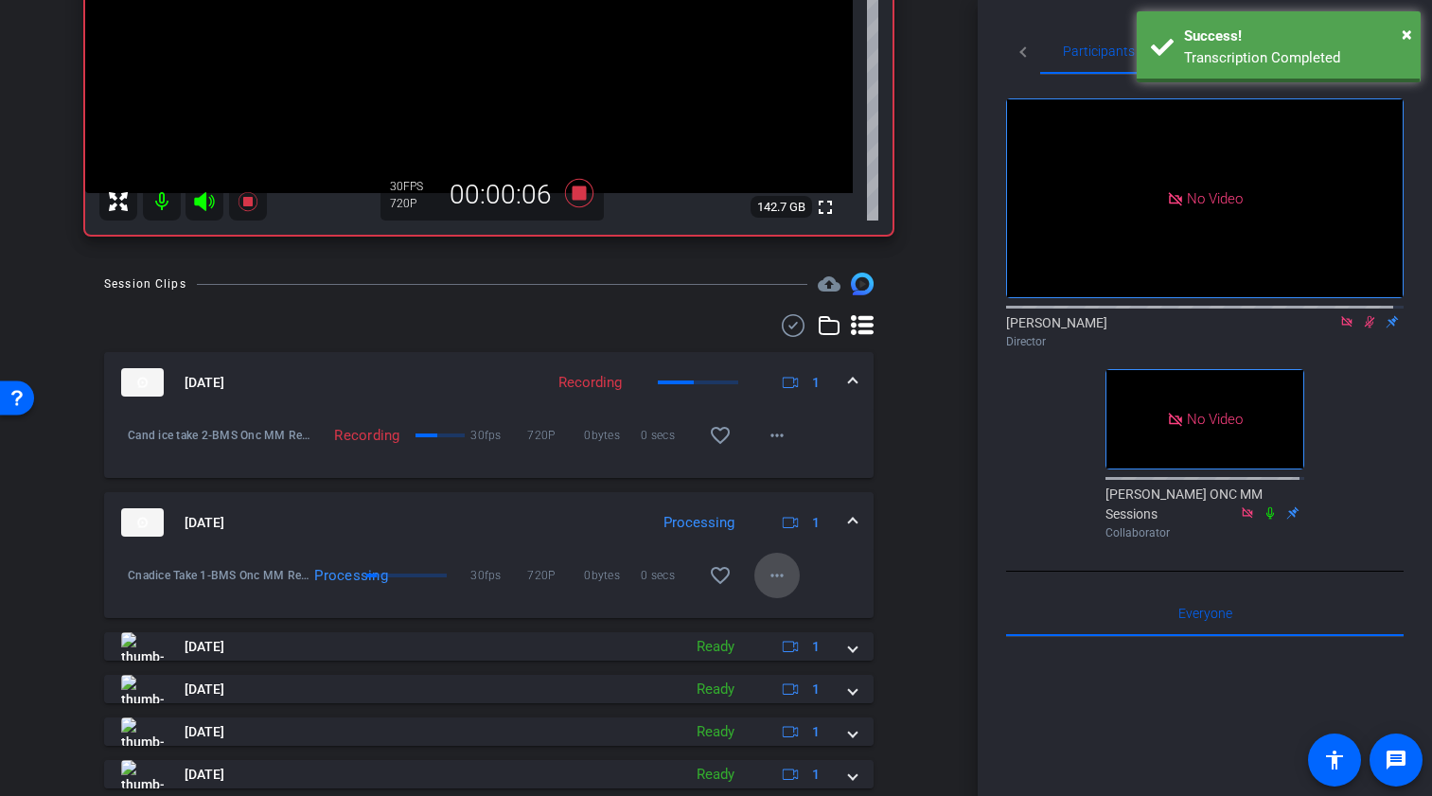
click at [768, 587] on mat-icon "more_horiz" at bounding box center [777, 575] width 23 height 23
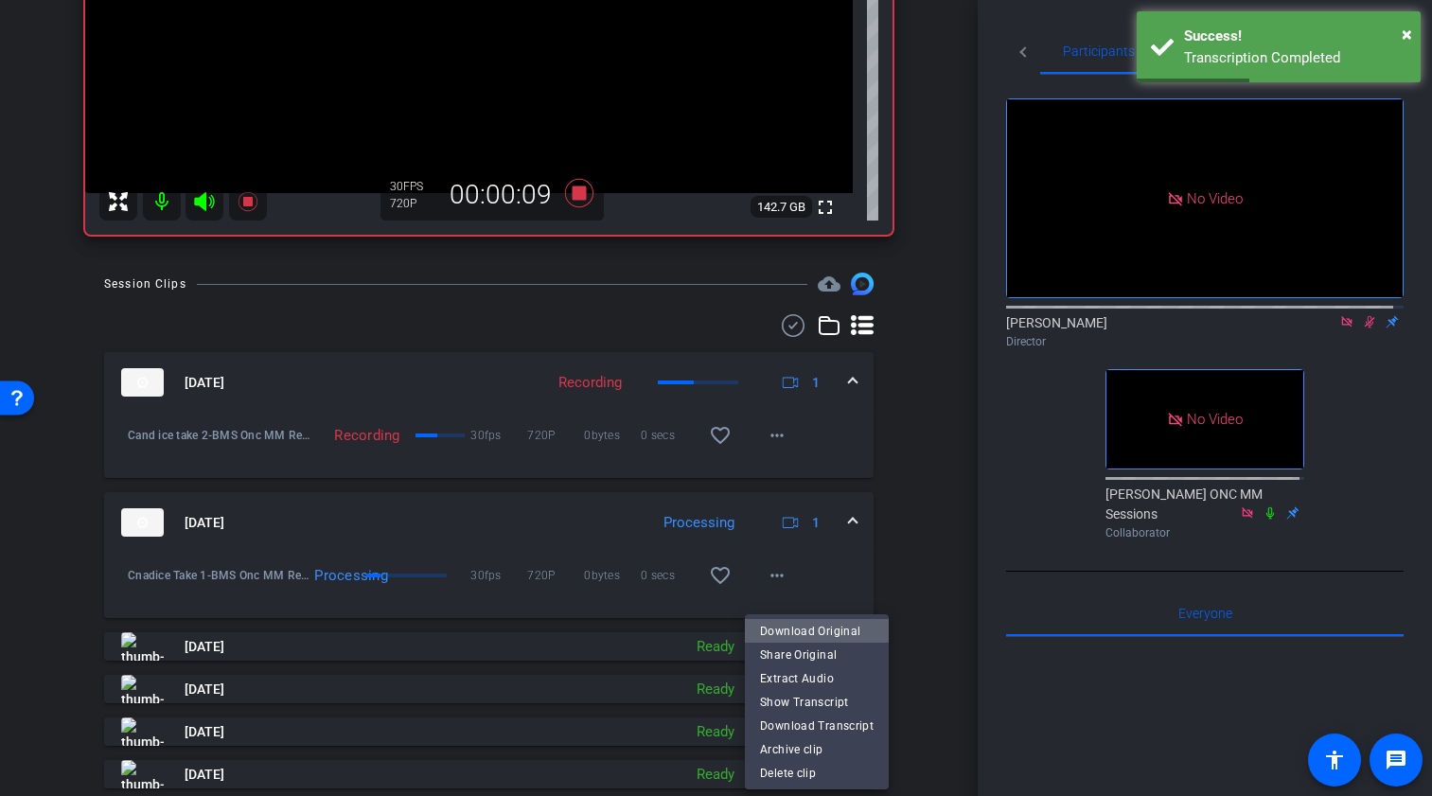
click at [817, 625] on span "Download Original" at bounding box center [817, 630] width 114 height 23
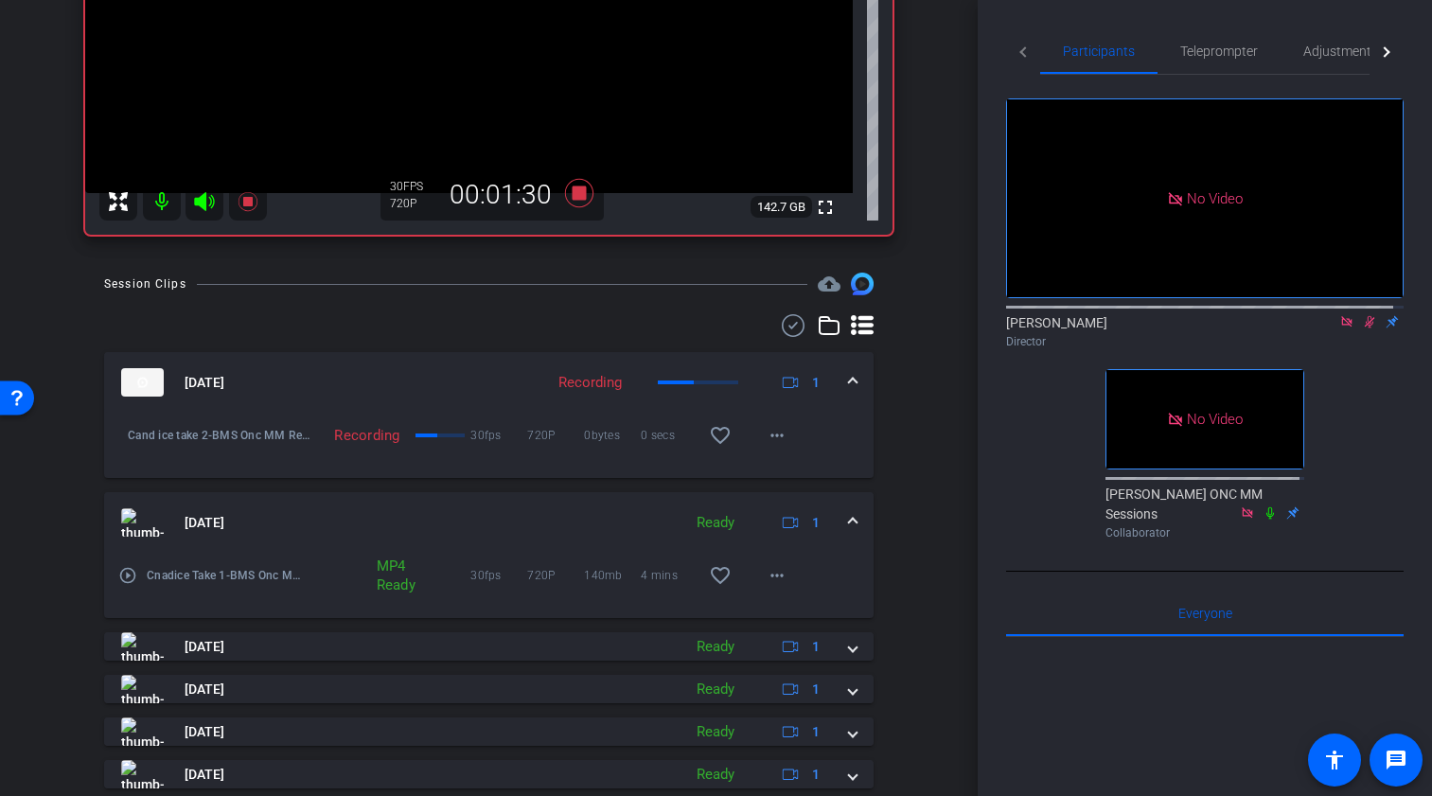
click at [930, 390] on div "arrow_back BMS Onc MM Recordings Back to project Send invite account_box grid_o…" at bounding box center [489, 10] width 978 height 796
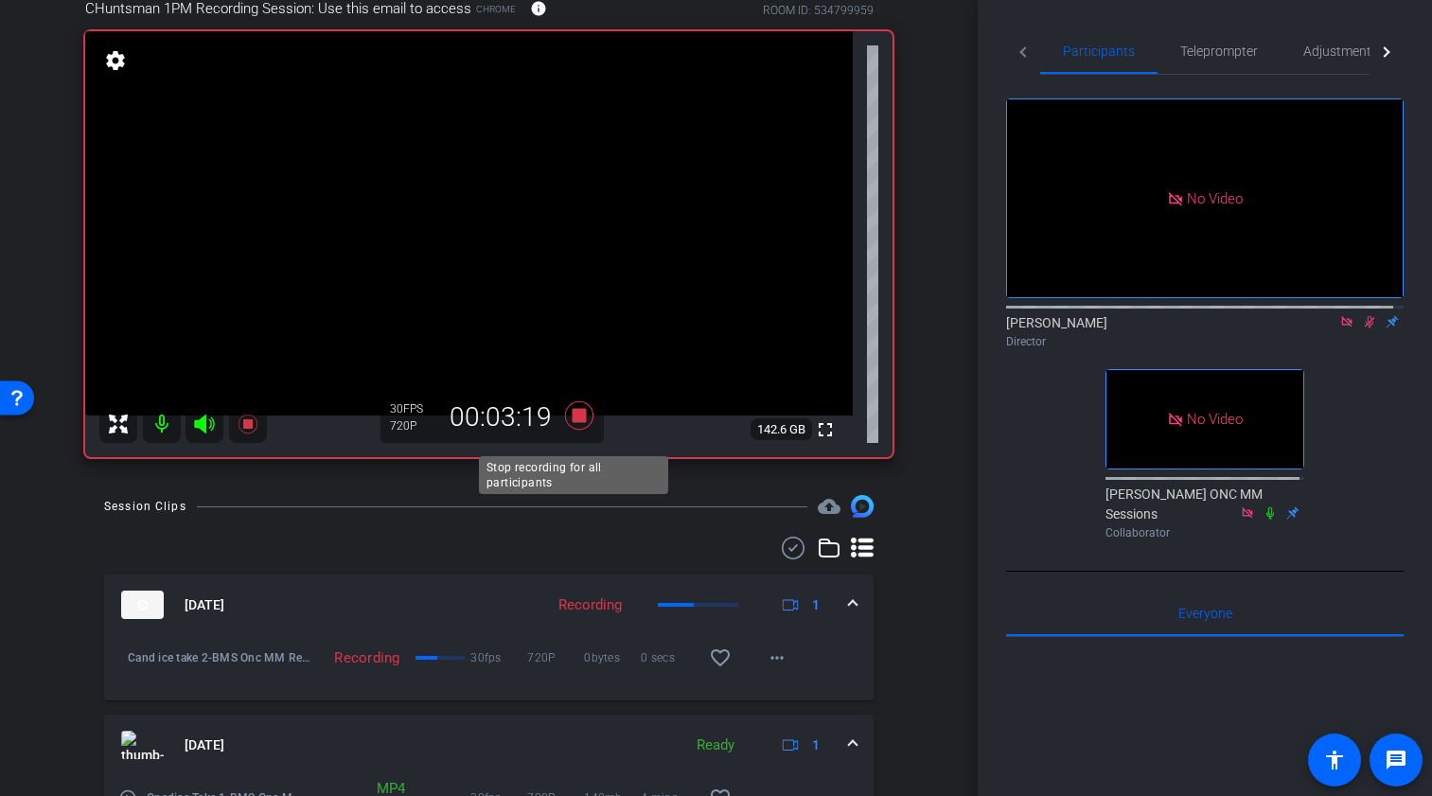
click at [574, 428] on icon at bounding box center [578, 415] width 28 height 28
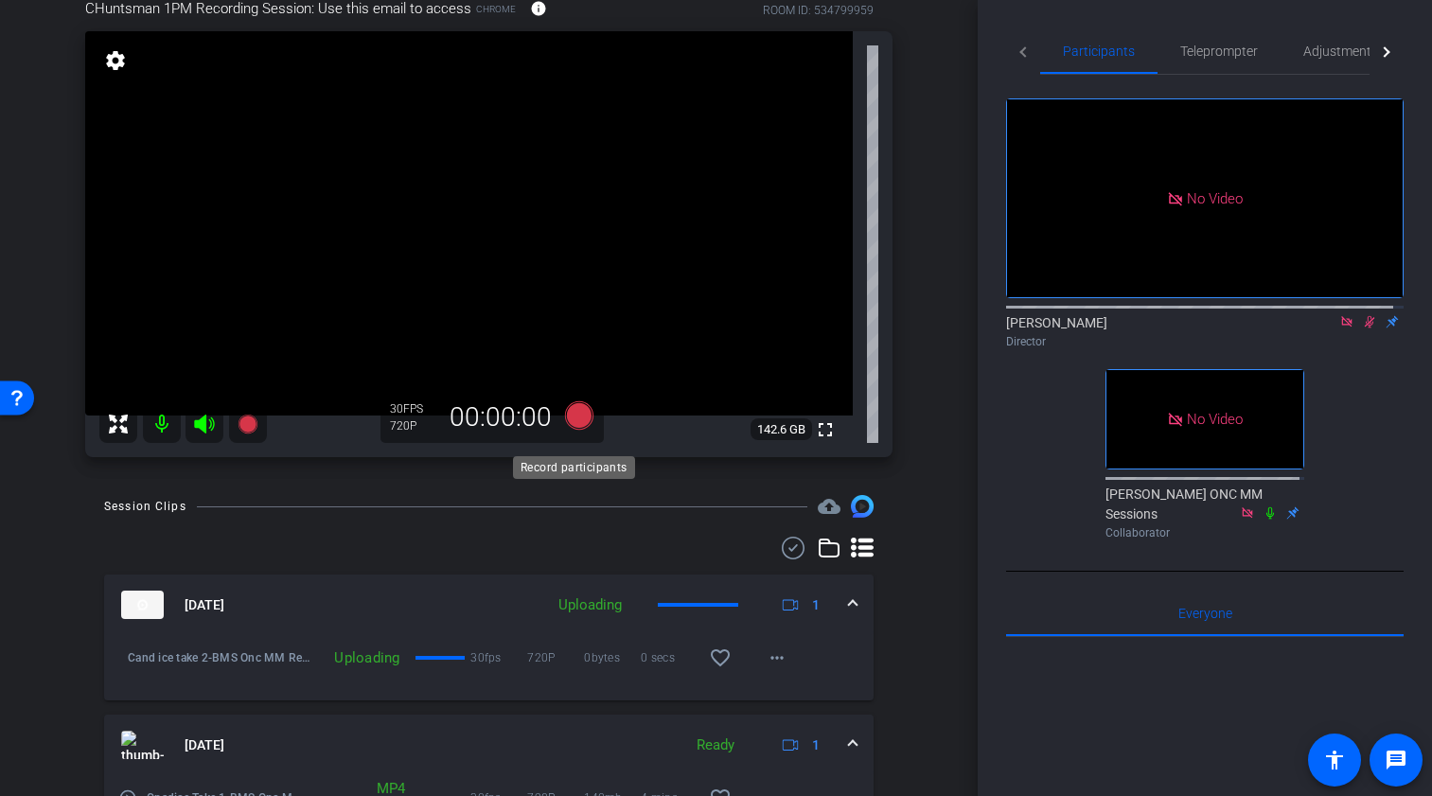
click at [574, 428] on icon at bounding box center [578, 415] width 28 height 28
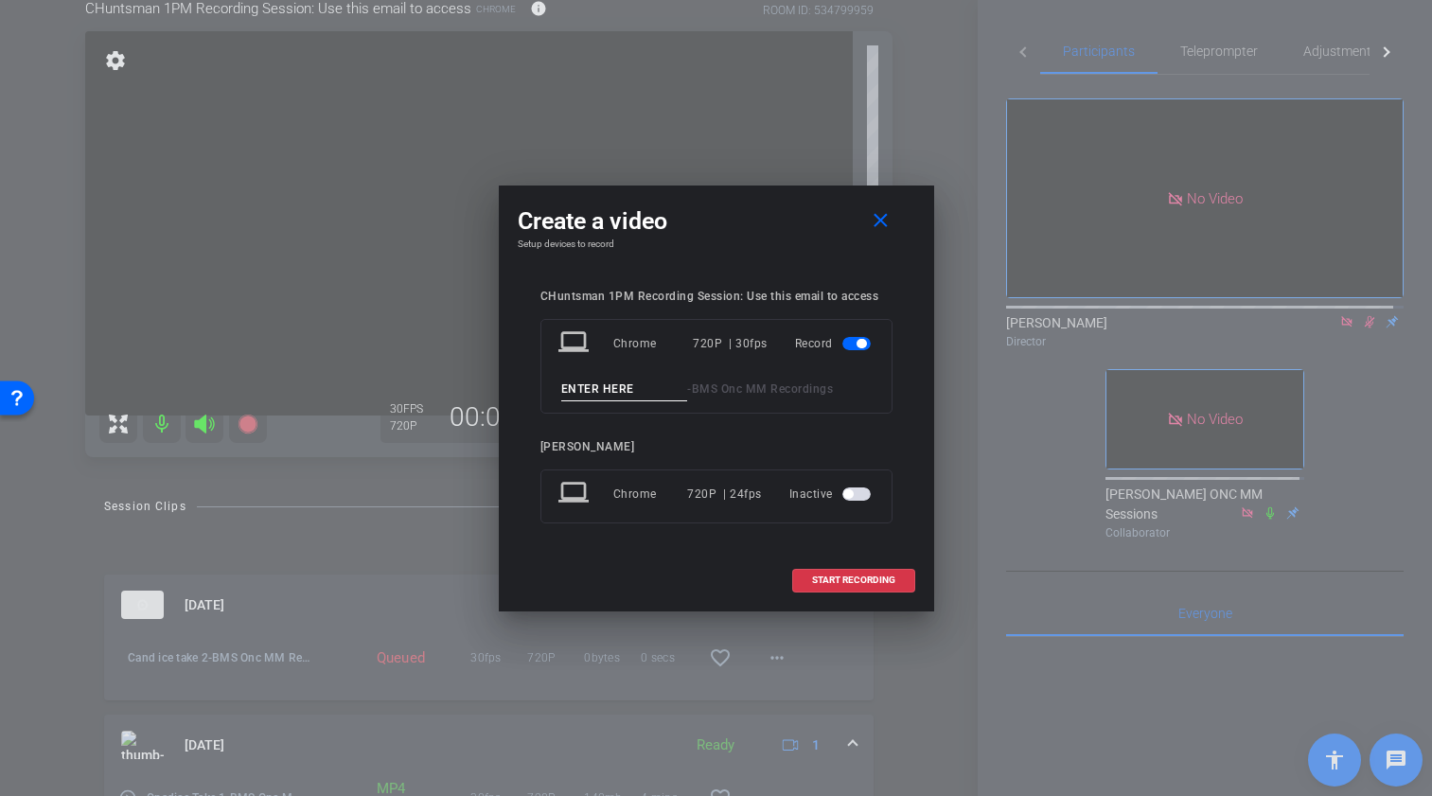
click at [601, 385] on input at bounding box center [624, 390] width 127 height 24
type input "[PERSON_NAME]"
click at [854, 577] on span "START RECORDING" at bounding box center [853, 580] width 83 height 9
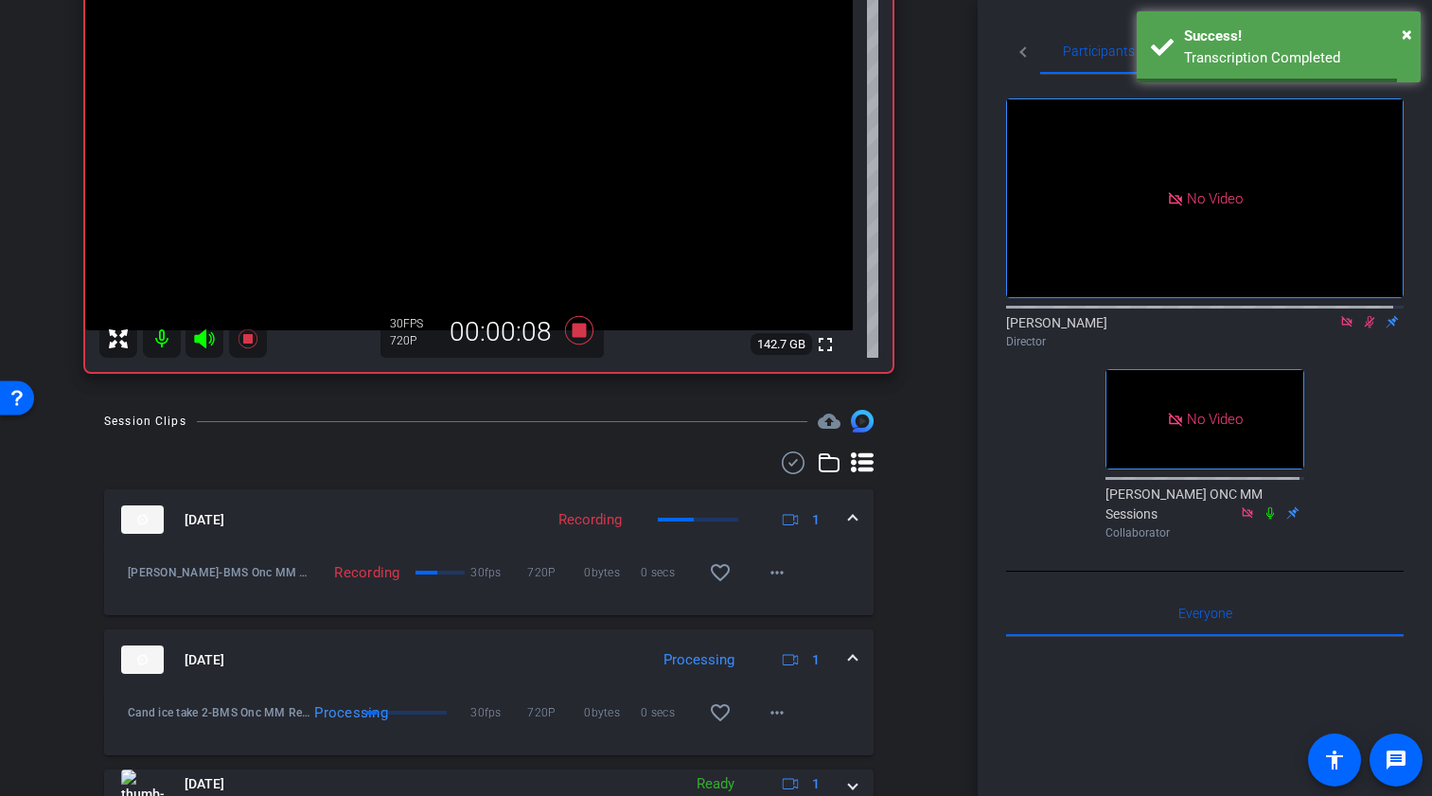
scroll to position [328, 0]
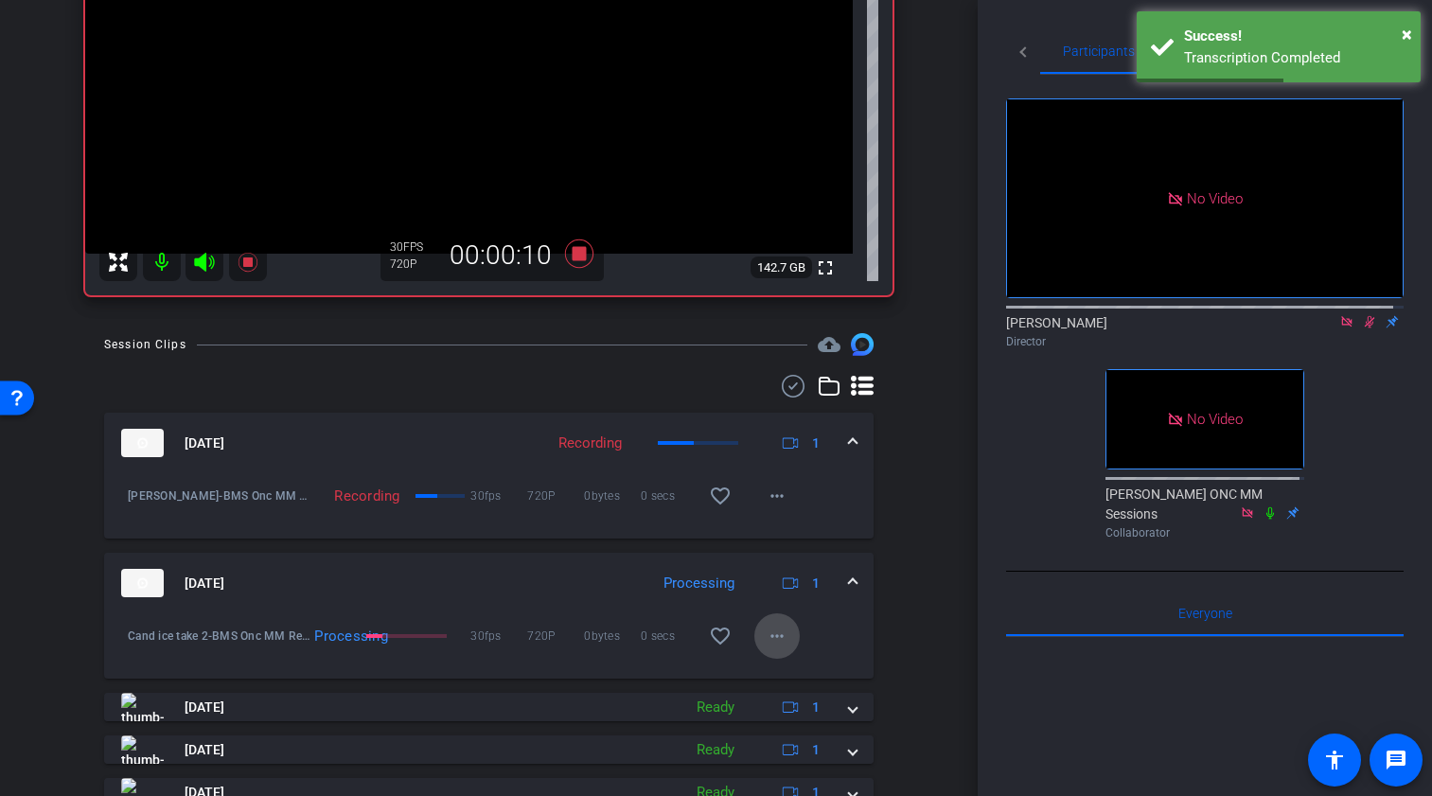
click at [767, 646] on mat-icon "more_horiz" at bounding box center [777, 636] width 23 height 23
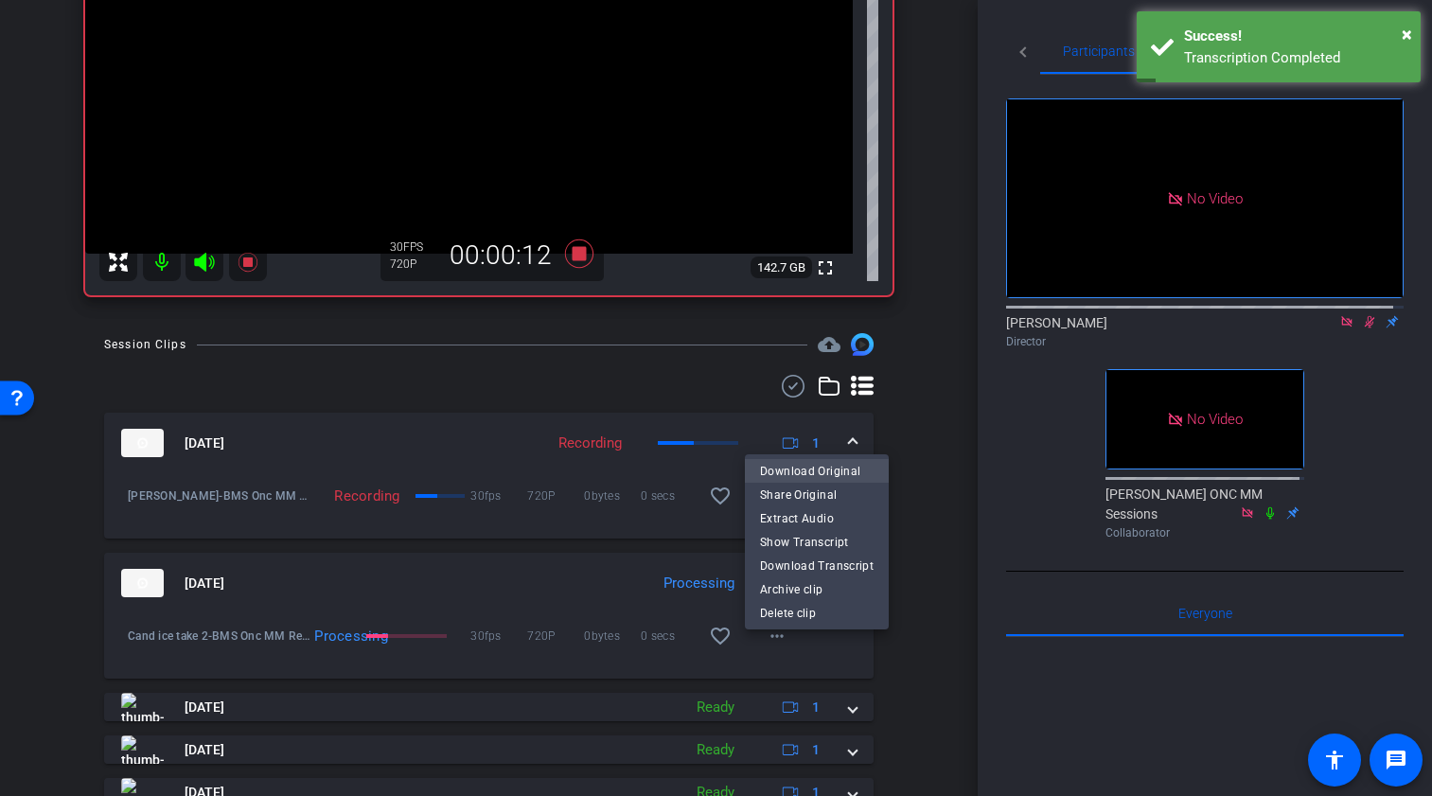
click at [797, 467] on span "Download Original" at bounding box center [817, 470] width 114 height 23
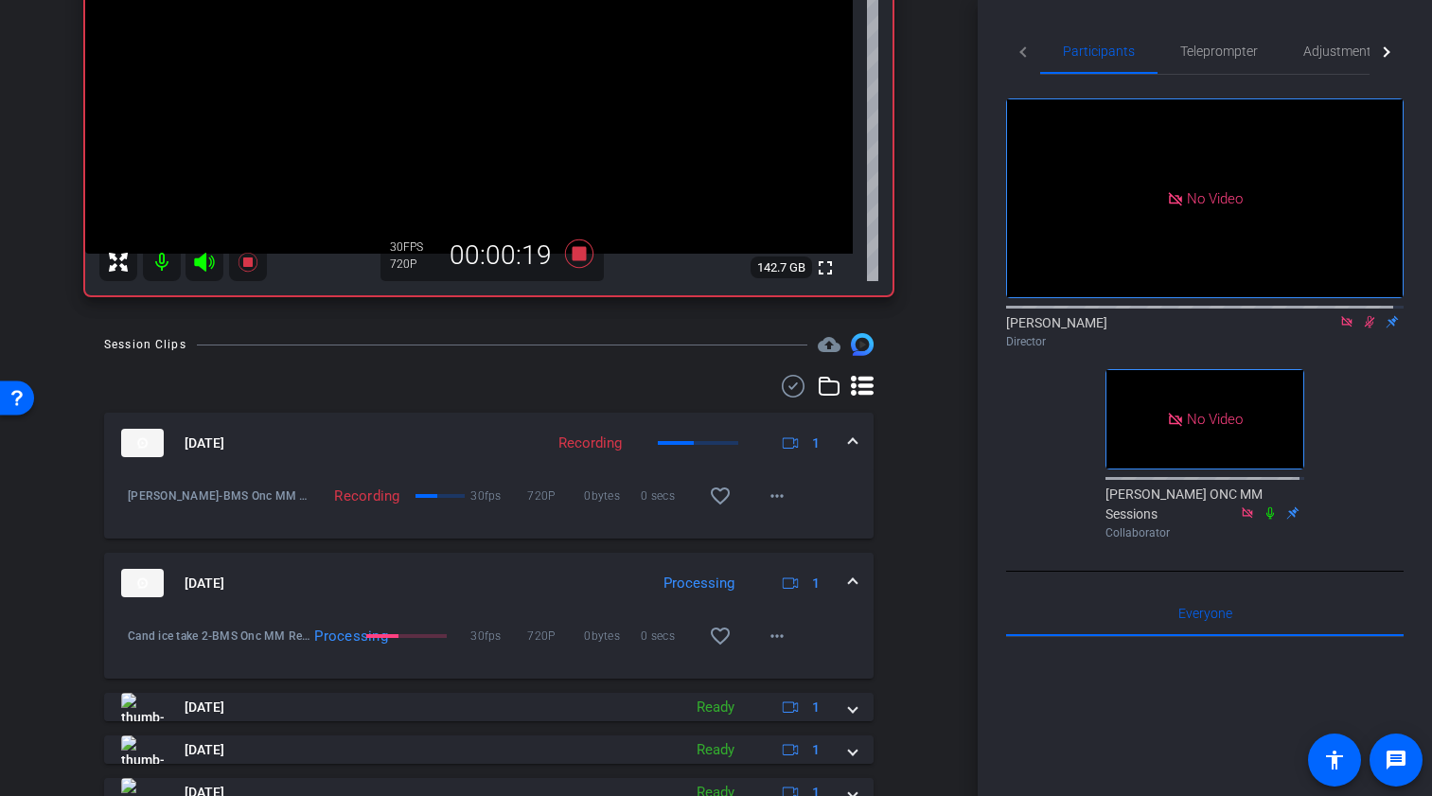
scroll to position [305, 0]
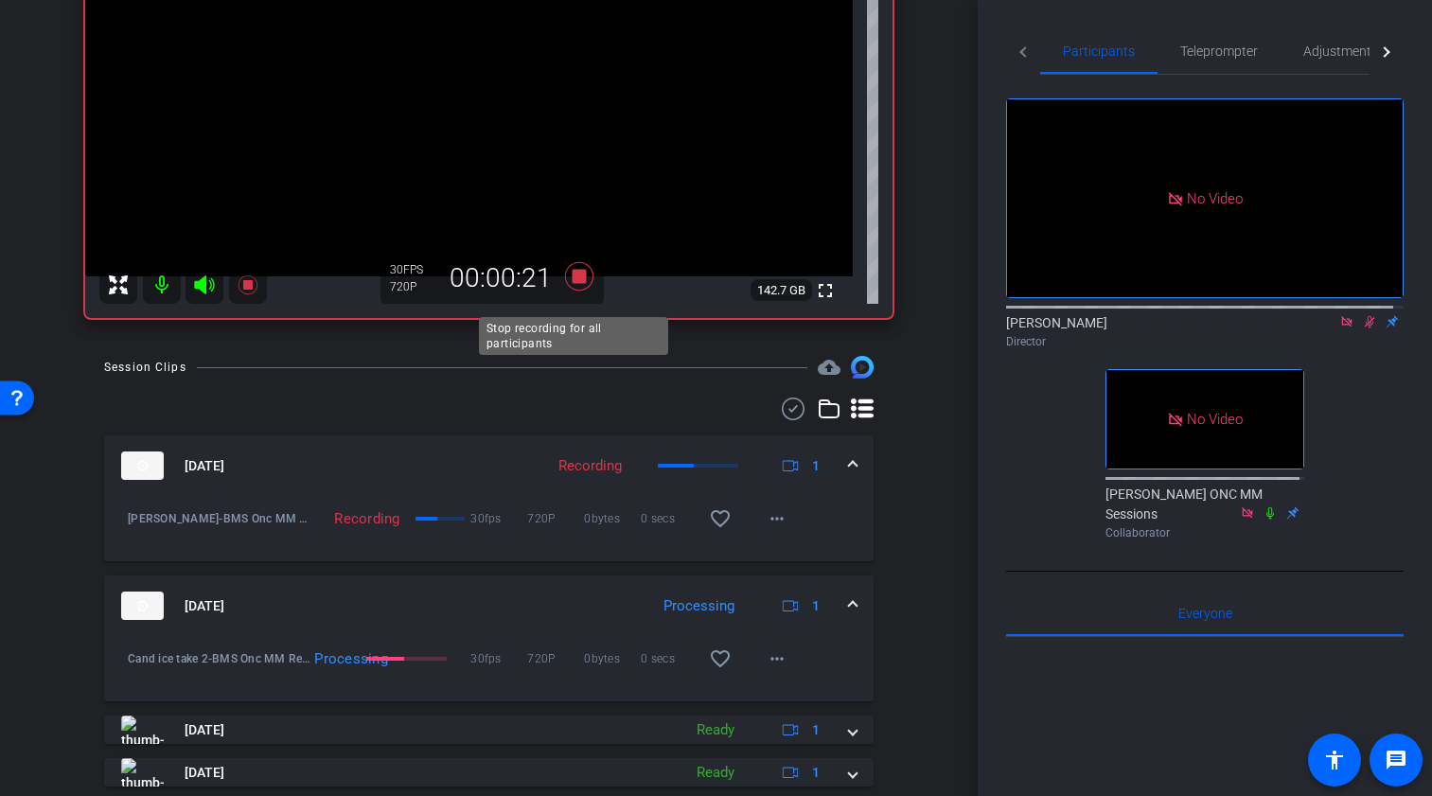
click at [576, 291] on icon at bounding box center [578, 276] width 28 height 28
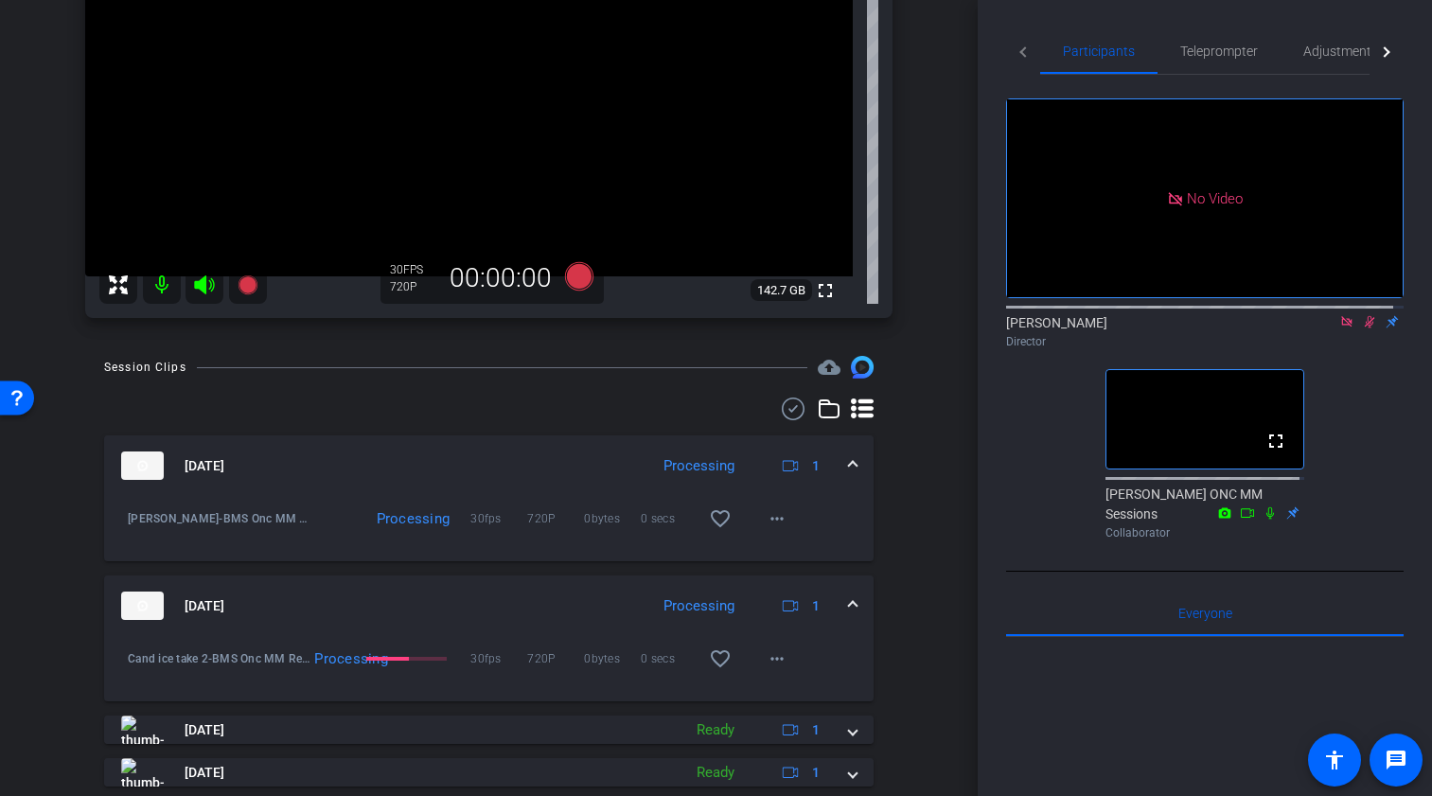
click at [1329, 329] on icon at bounding box center [1369, 321] width 15 height 13
click at [1329, 327] on icon at bounding box center [1346, 321] width 10 height 10
click at [766, 536] on mat-icon "more_horiz" at bounding box center [777, 524] width 23 height 23
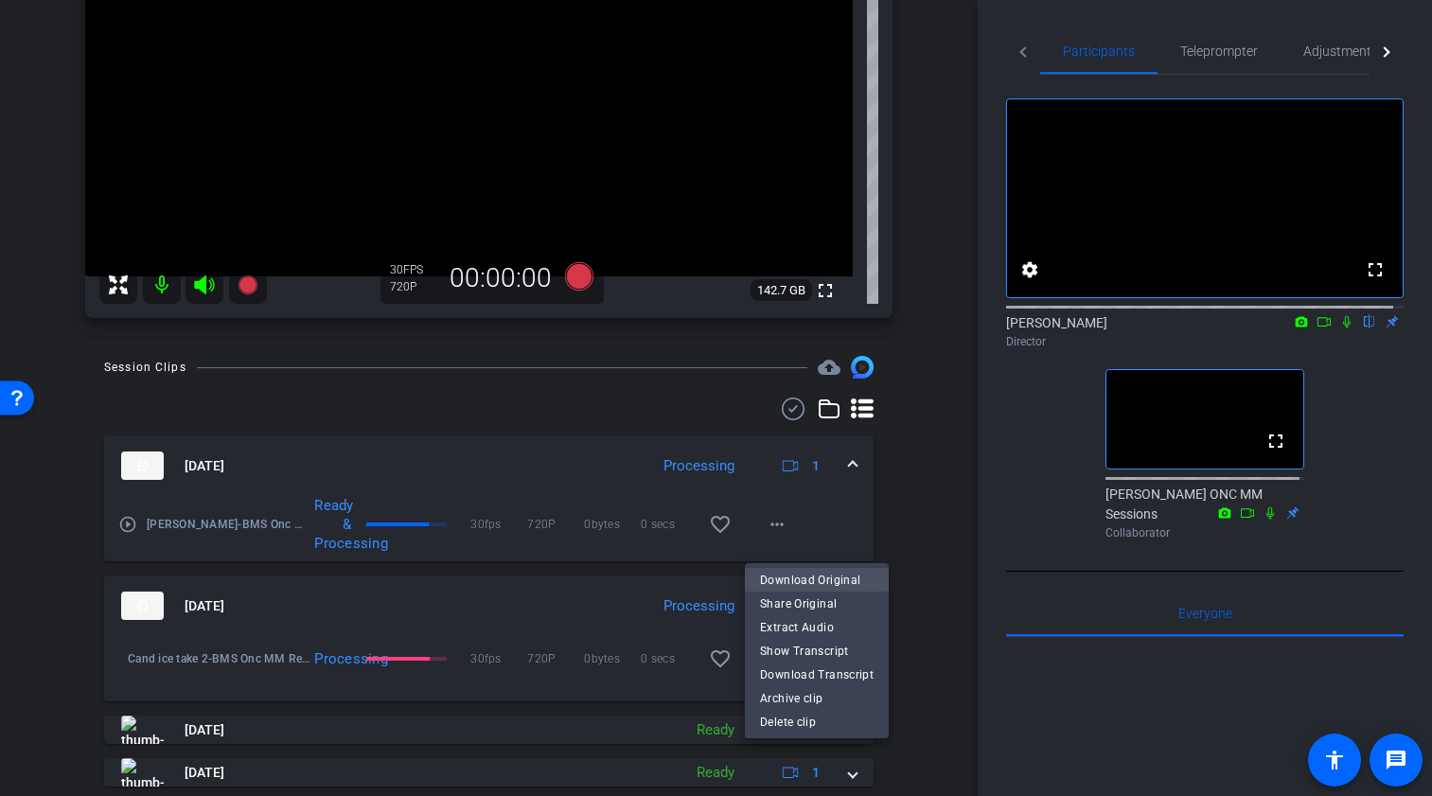
click at [780, 578] on span "Download Original" at bounding box center [817, 579] width 114 height 23
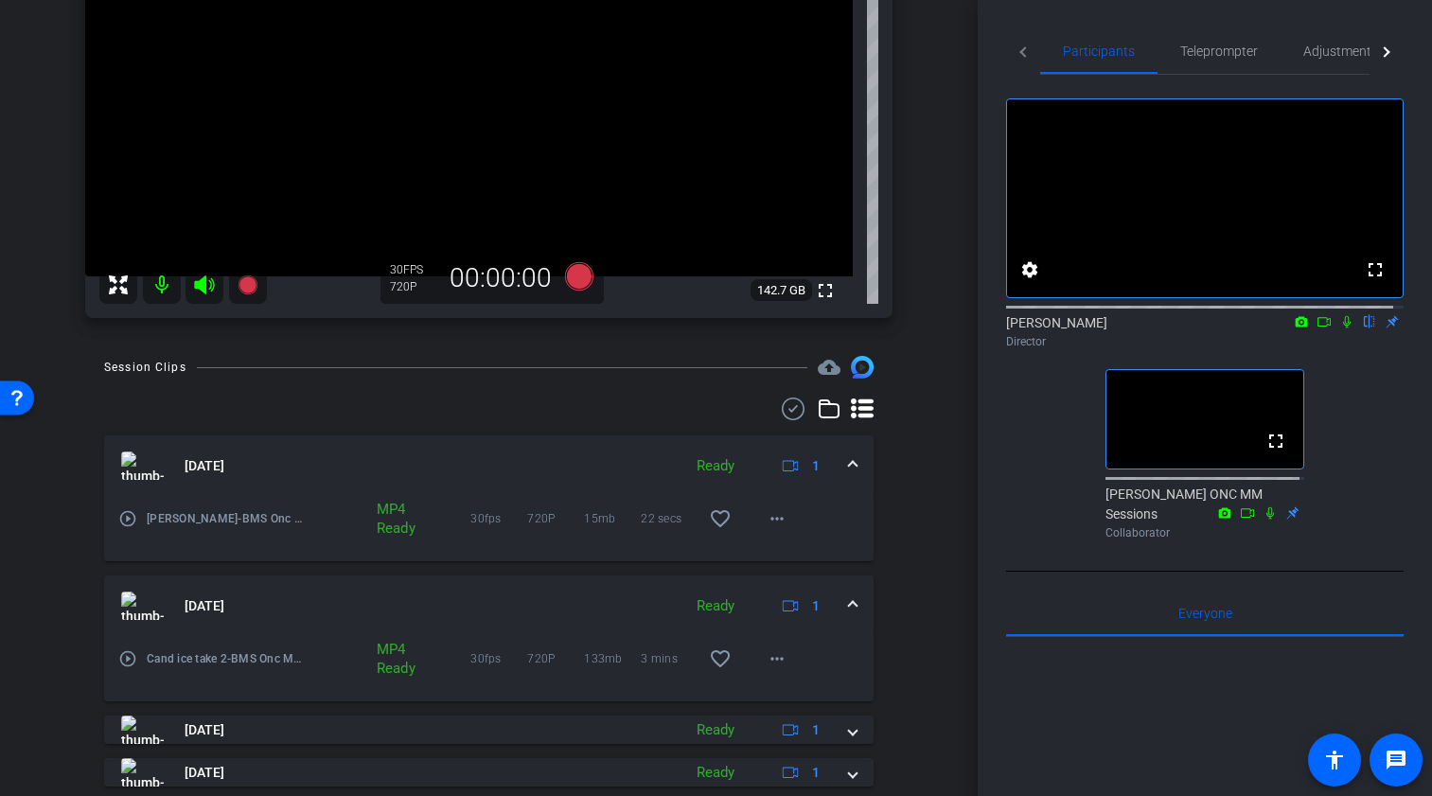
scroll to position [195, 0]
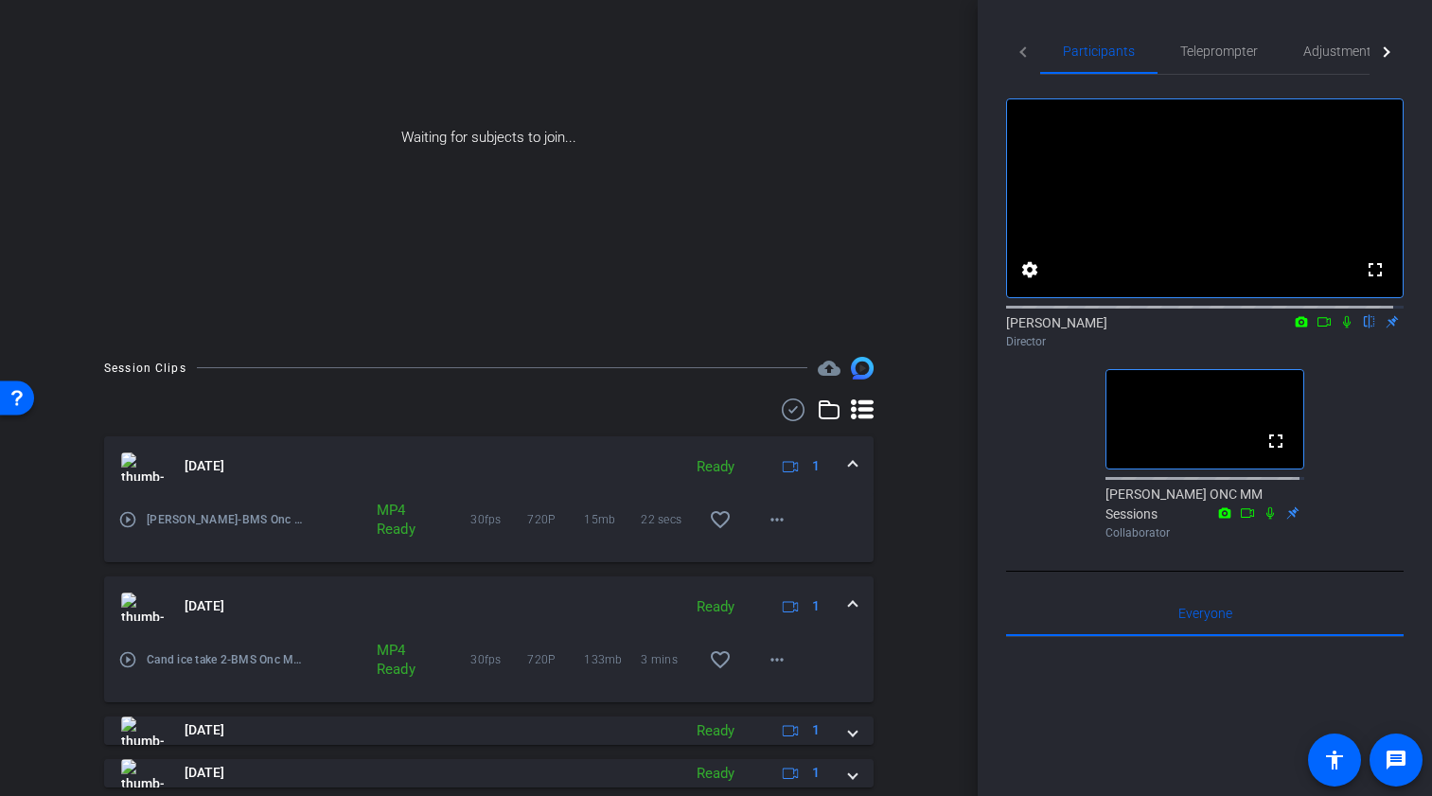
click at [1060, 421] on div "fullscreen settings [PERSON_NAME] flip Director fullscreen [PERSON_NAME] ONC MM…" at bounding box center [1205, 311] width 398 height 472
